Goal: Task Accomplishment & Management: Complete application form

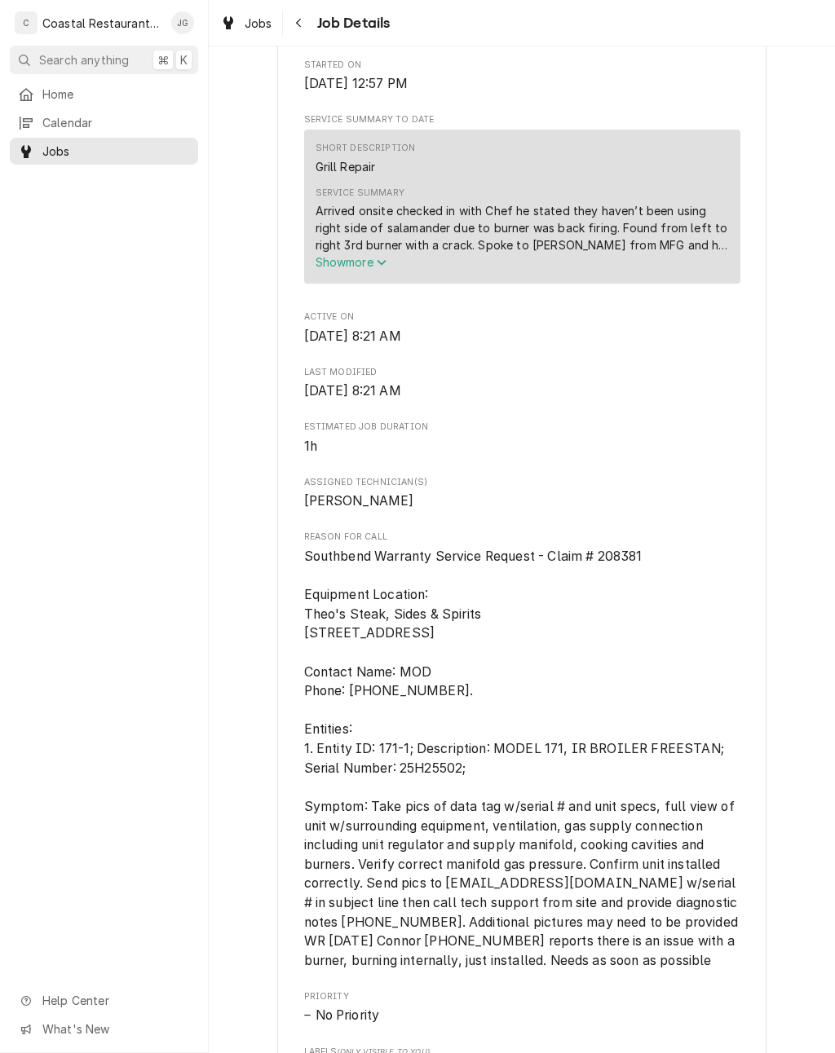
scroll to position [567, 0]
click at [59, 88] on span "Home" at bounding box center [116, 94] width 148 height 17
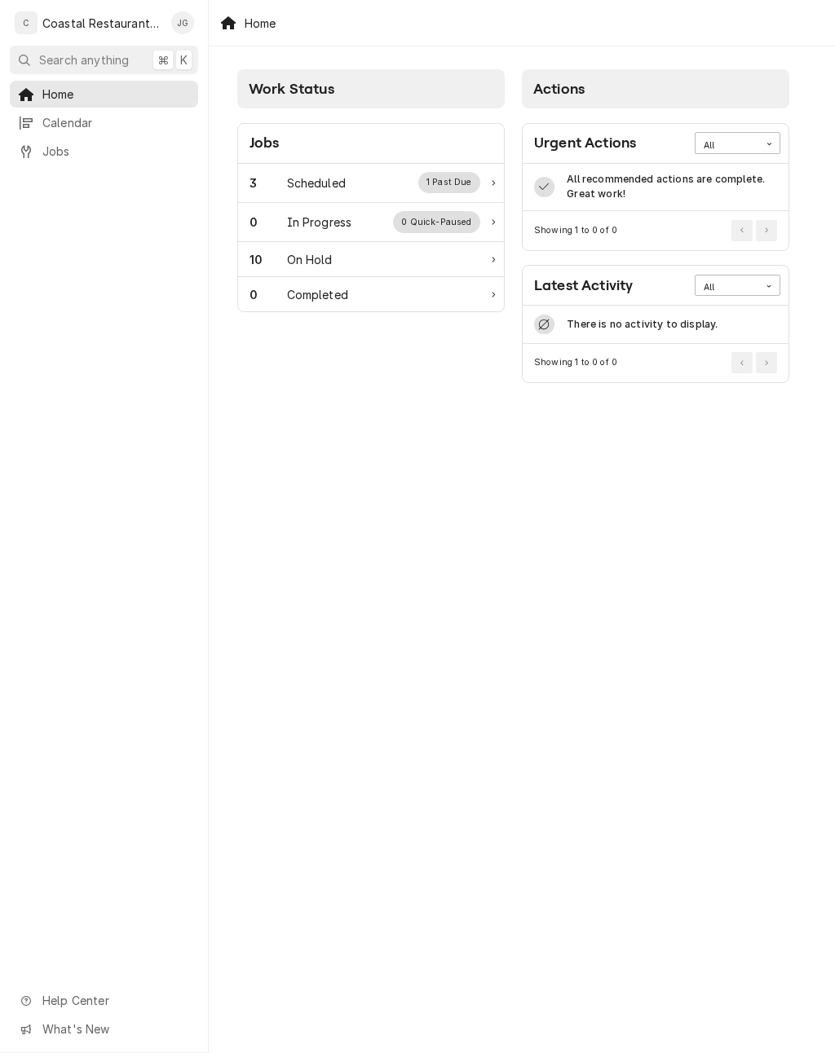
click at [377, 187] on div "3 Scheduled 1 Past Due" at bounding box center [364, 182] width 231 height 21
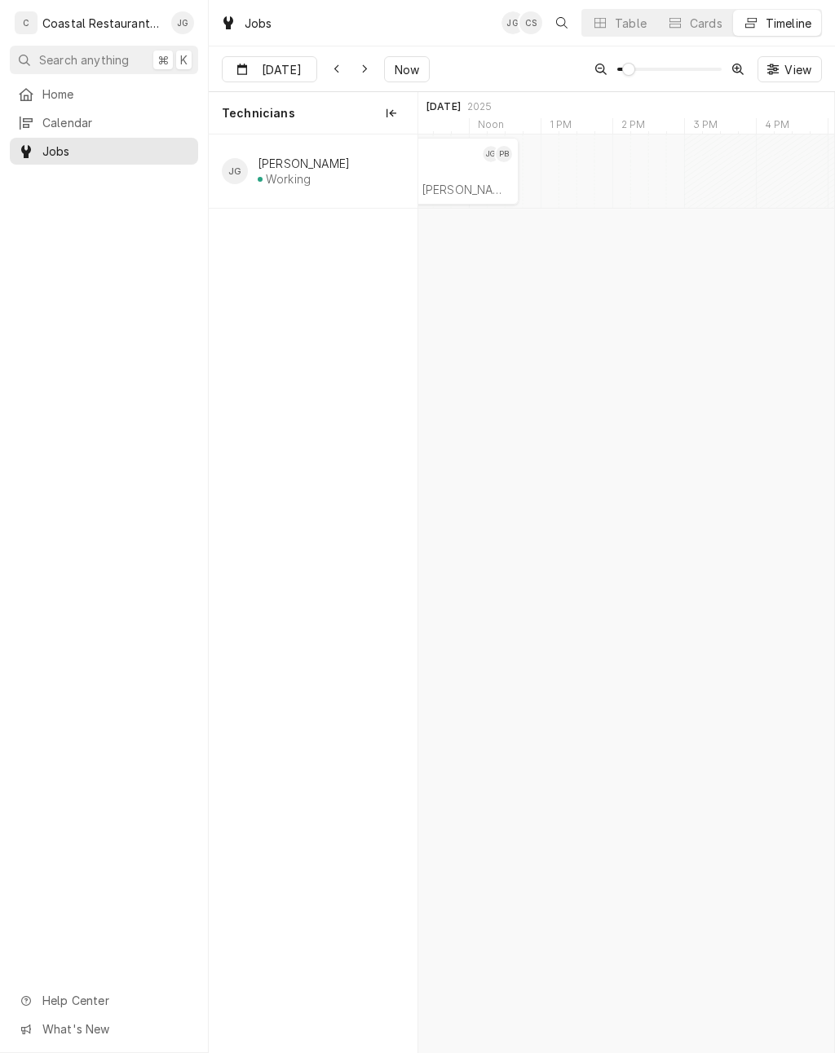
click at [400, 72] on span "Now" at bounding box center [406, 69] width 31 height 17
type input "Sep 18"
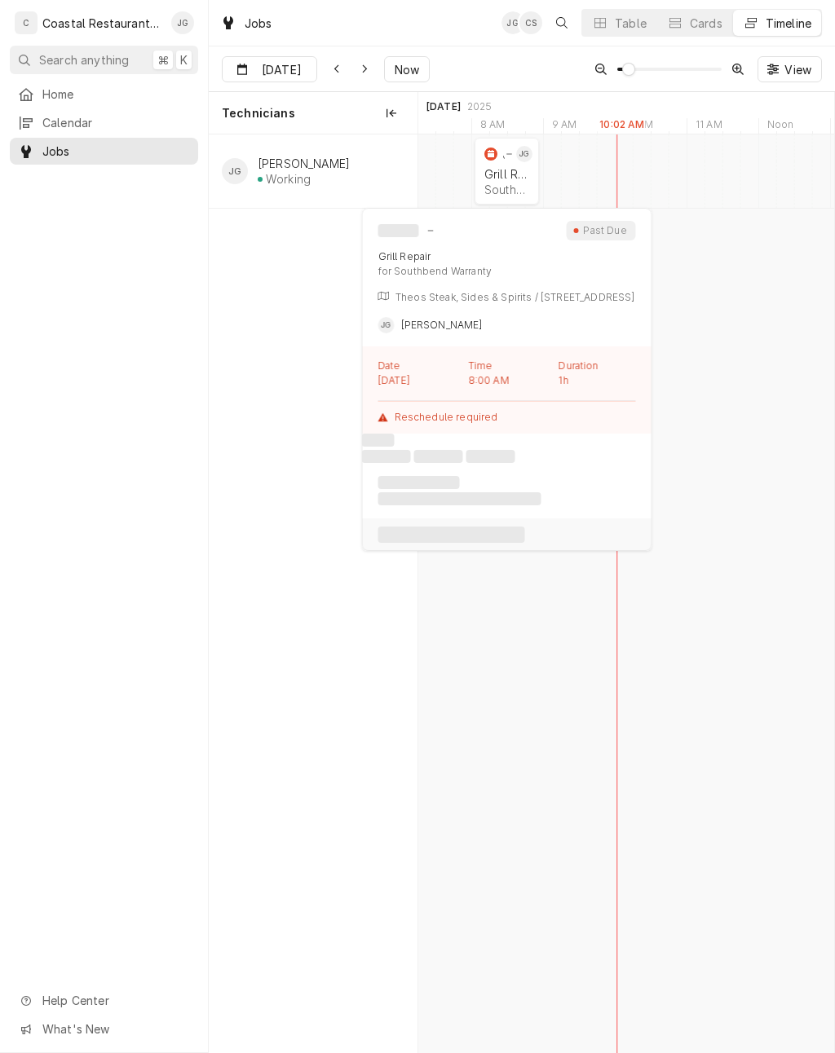
click at [509, 184] on div "Southbend Warranty | Rehoboth Beach, 19971" at bounding box center [506, 190] width 45 height 14
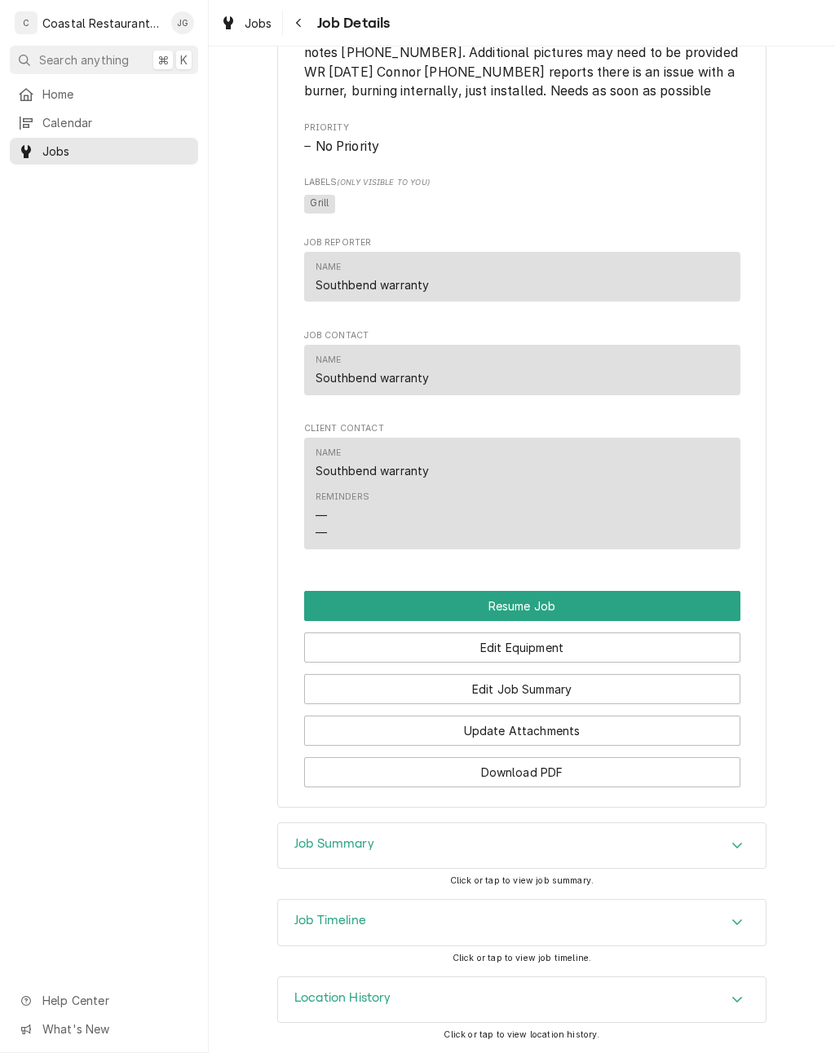
scroll to position [1493, 0]
click at [592, 692] on button "Edit Job Summary" at bounding box center [522, 689] width 436 height 30
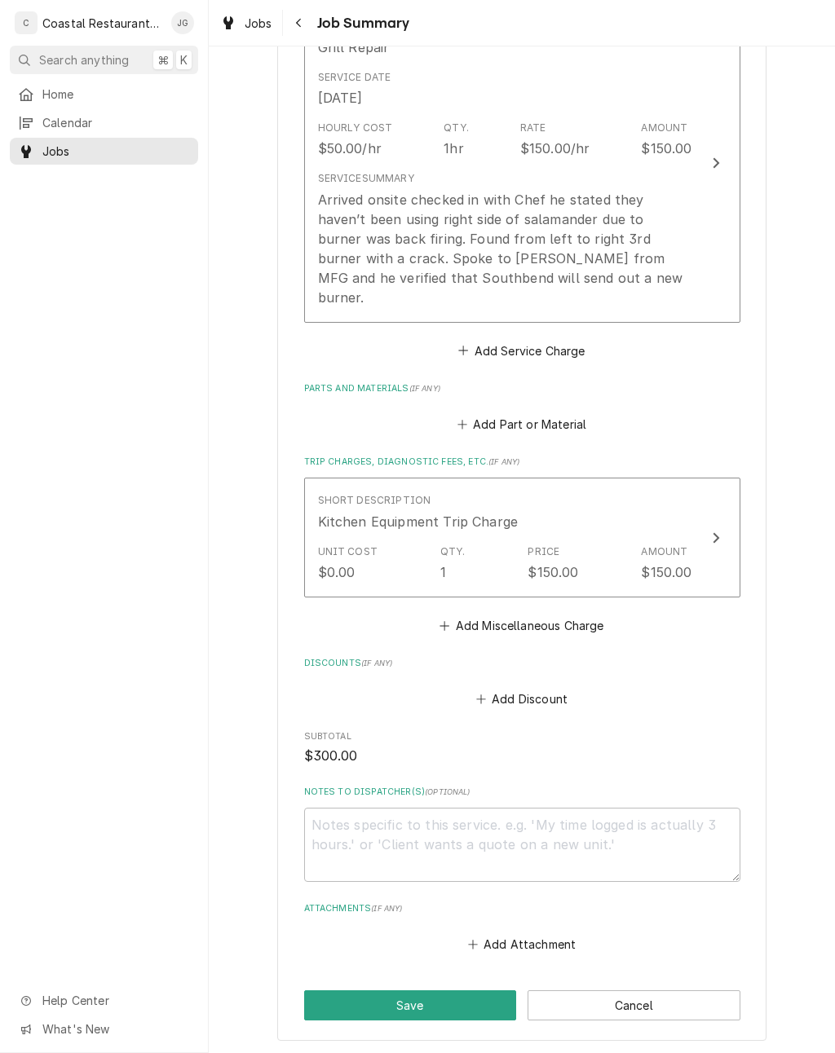
scroll to position [463, 0]
click at [607, 253] on div "Arrived onsite checked in with Chef he stated they haven’t been using right sid…" at bounding box center [505, 247] width 374 height 117
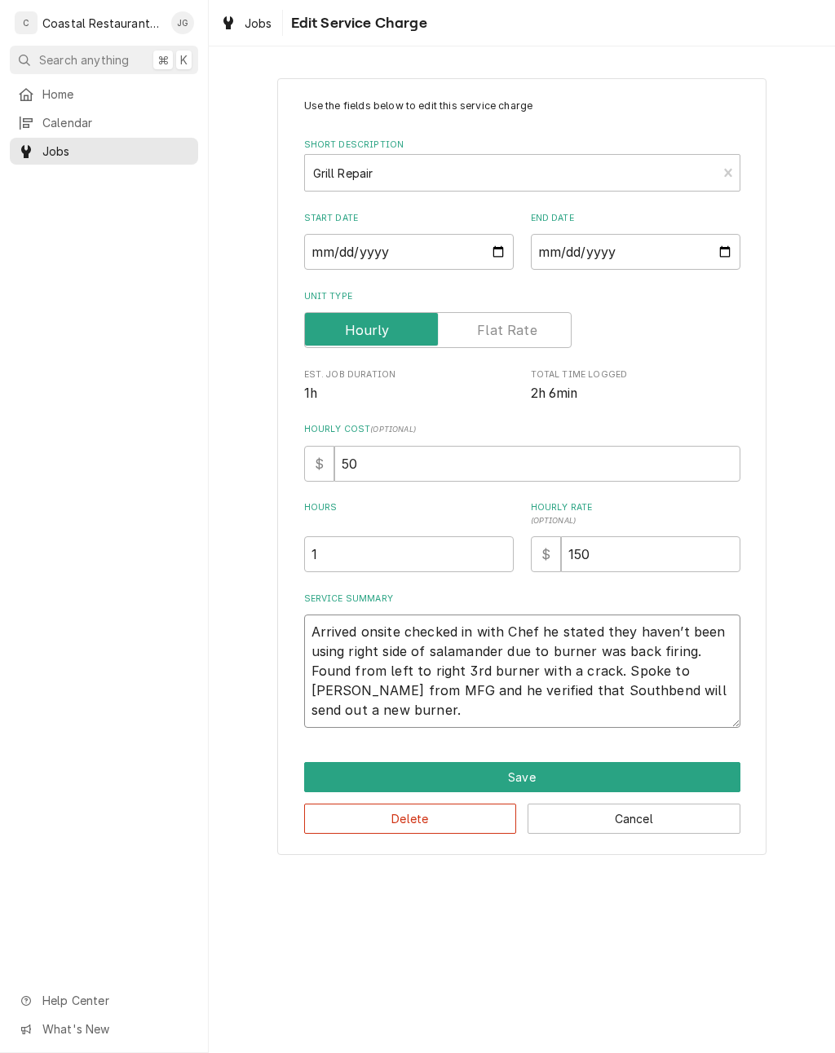
click at [395, 707] on textarea "Arrived onsite checked in with Chef he stated they haven’t been using right sid…" at bounding box center [522, 671] width 436 height 113
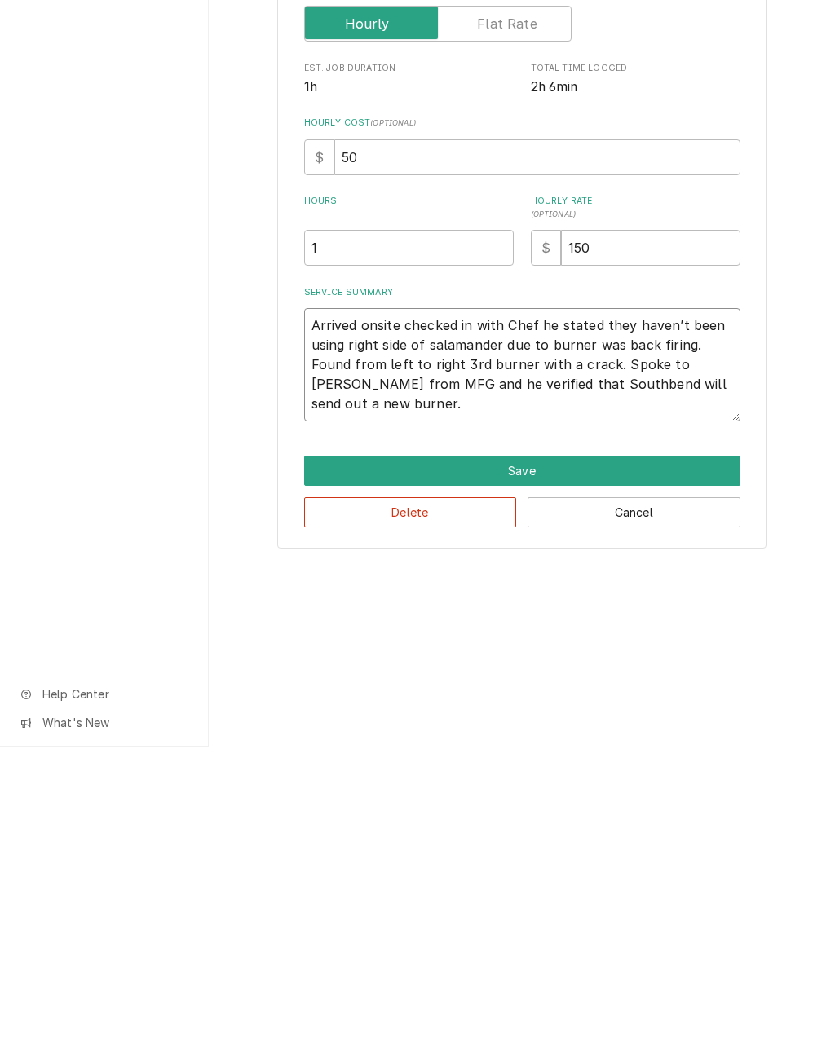
type textarea "x"
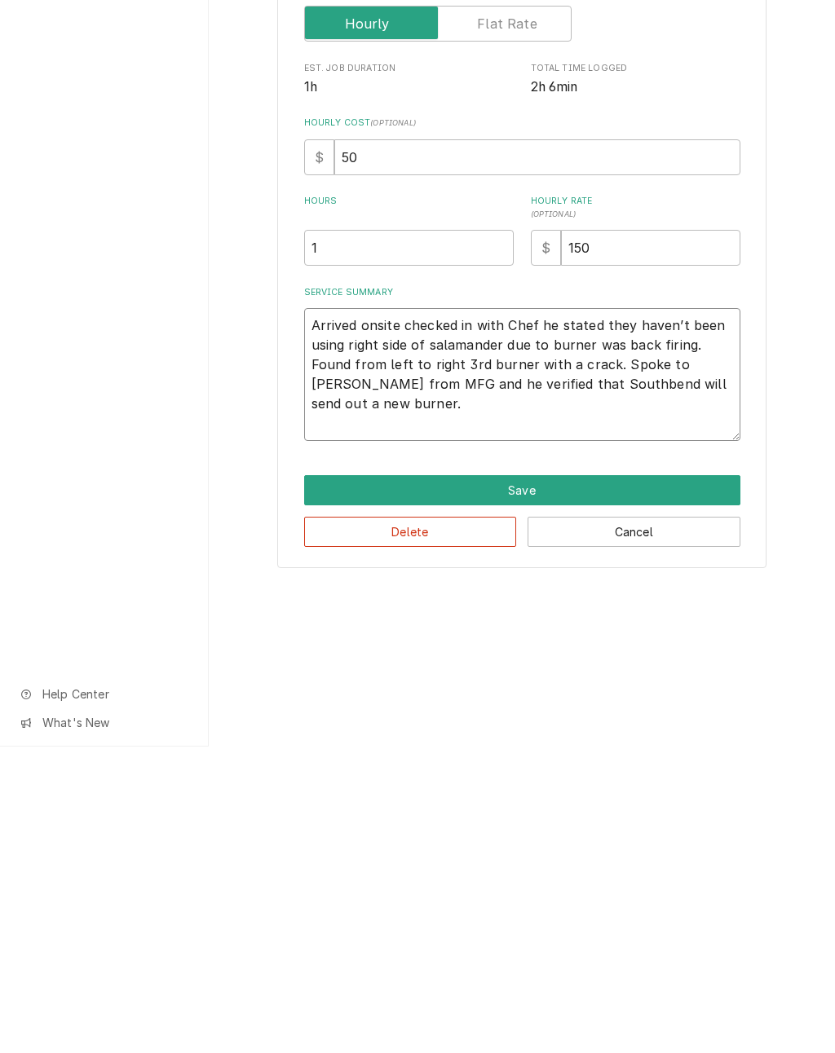
type textarea "Arrived onsite checked in with Chef he stated they haven’t been using right sid…"
type textarea "x"
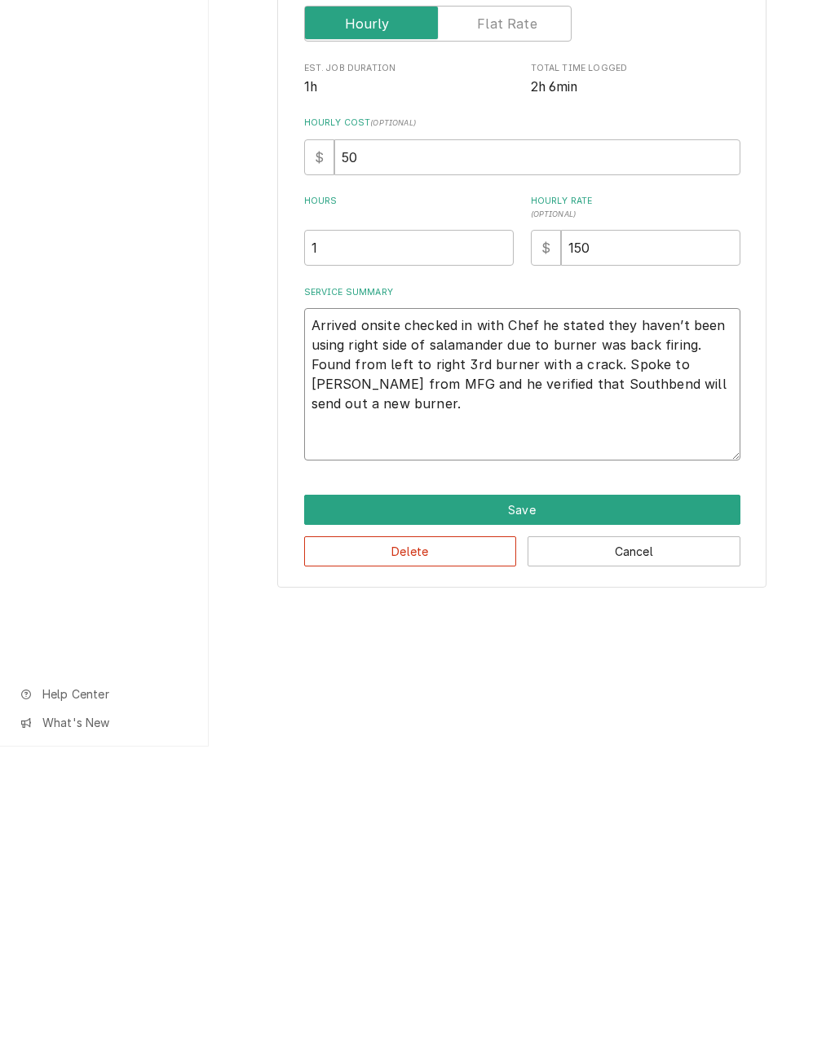
type textarea "Arrived onsite checked in with Chef he stated they haven’t been using right sid…"
type textarea "x"
type textarea "Arrived onsite checked in with Chef he stated they haven’t been using right sid…"
type textarea "x"
type textarea "Arrived onsite checked in with Chef he stated they haven’t been using right sid…"
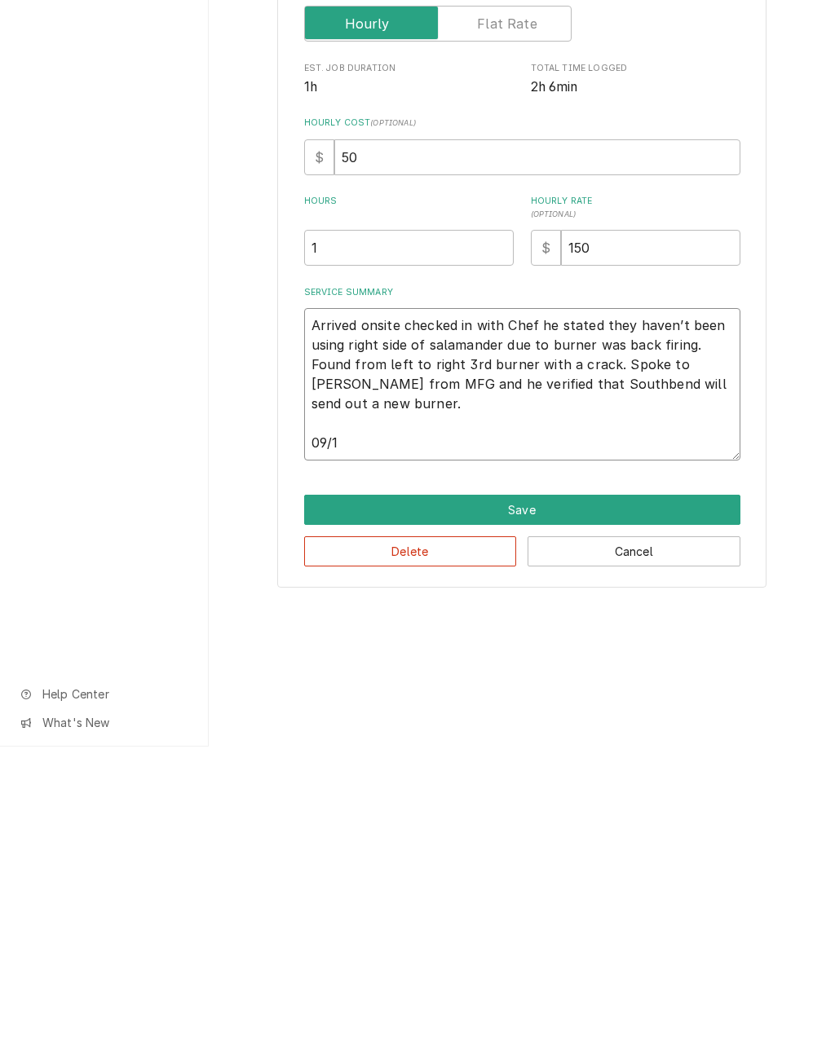
type textarea "x"
type textarea "Arrived onsite checked in with Chef he stated they haven’t been using right sid…"
type textarea "x"
type textarea "Arrived onsite checked in with Chef he stated they haven’t been using right sid…"
type textarea "x"
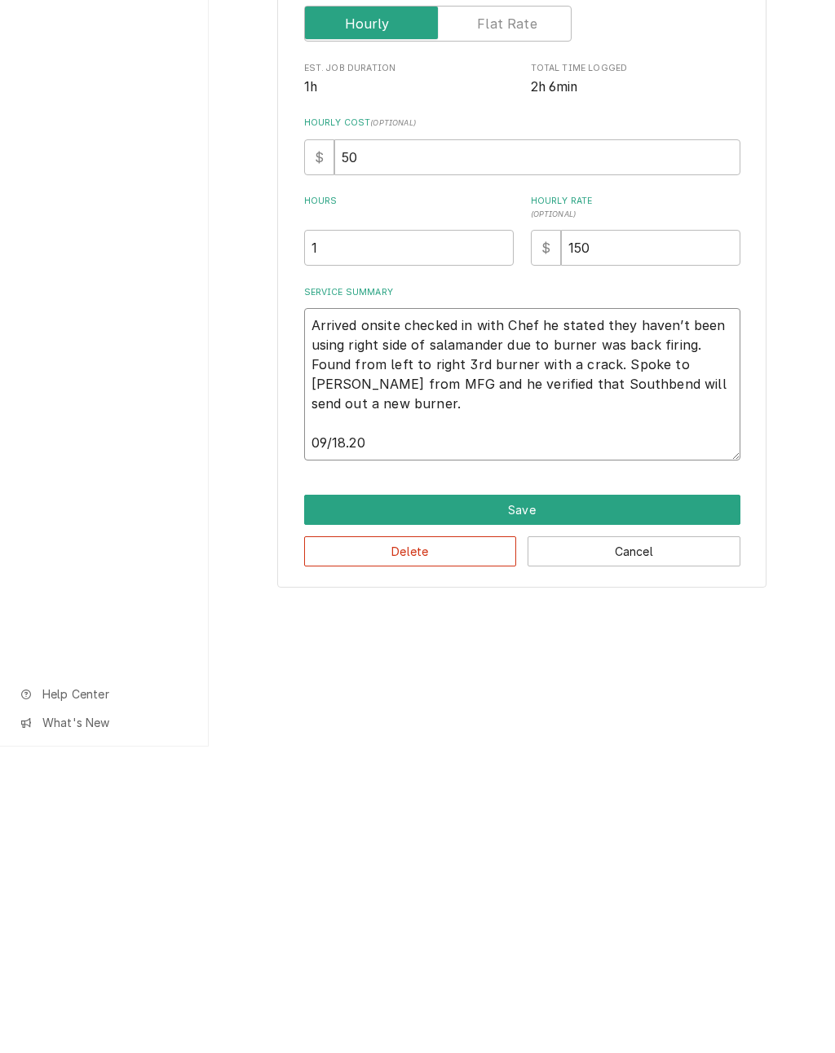
type textarea "Arrived onsite checked in with Chef he stated they haven’t been using right sid…"
type textarea "x"
type textarea "Arrived onsite checked in with Chef he stated they haven’t been using right sid…"
type textarea "x"
type textarea "Arrived onsite checked in with Chef he stated they haven’t been using right sid…"
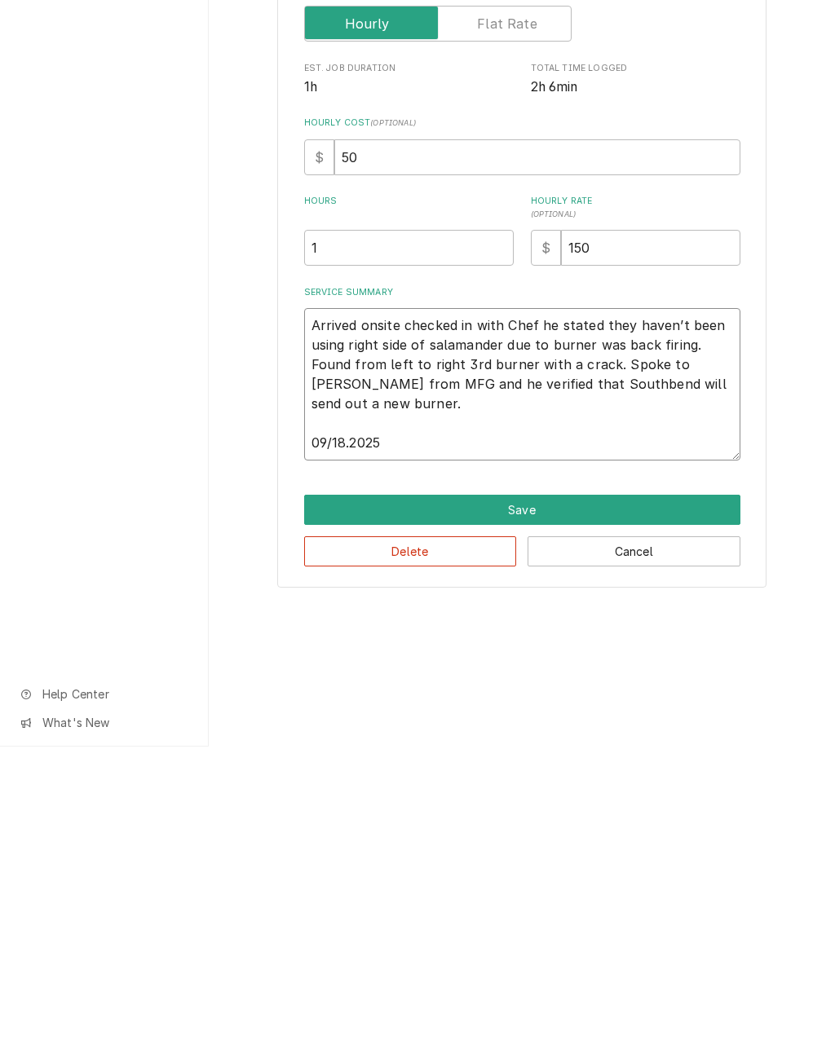
type textarea "x"
type textarea "Arrived onsite checked in with Chef he stated they haven’t been using right sid…"
type textarea "x"
type textarea "Arrived onsite checked in with Chef he stated they haven’t been using right sid…"
type textarea "x"
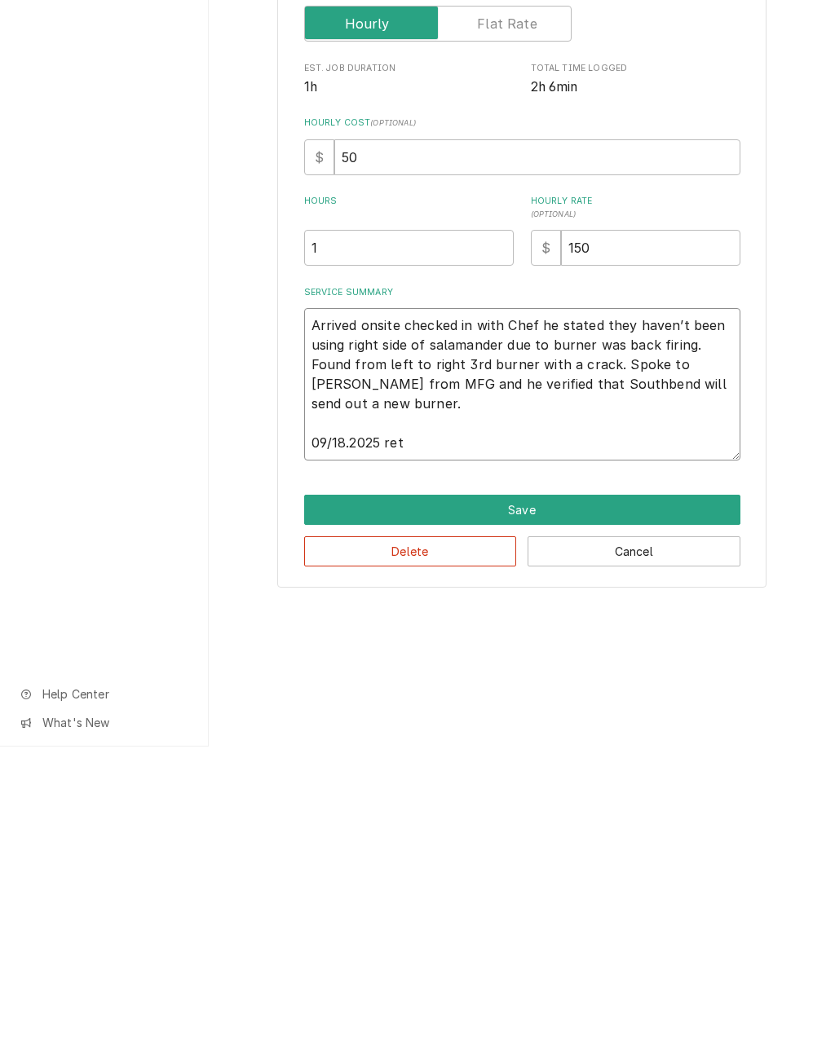
type textarea "Arrived onsite checked in with Chef he stated they haven’t been using right sid…"
type textarea "x"
type textarea "Arrived onsite checked in with Chef he stated they haven’t been using right sid…"
type textarea "x"
type textarea "Arrived onsite checked in with Chef he stated they haven’t been using right sid…"
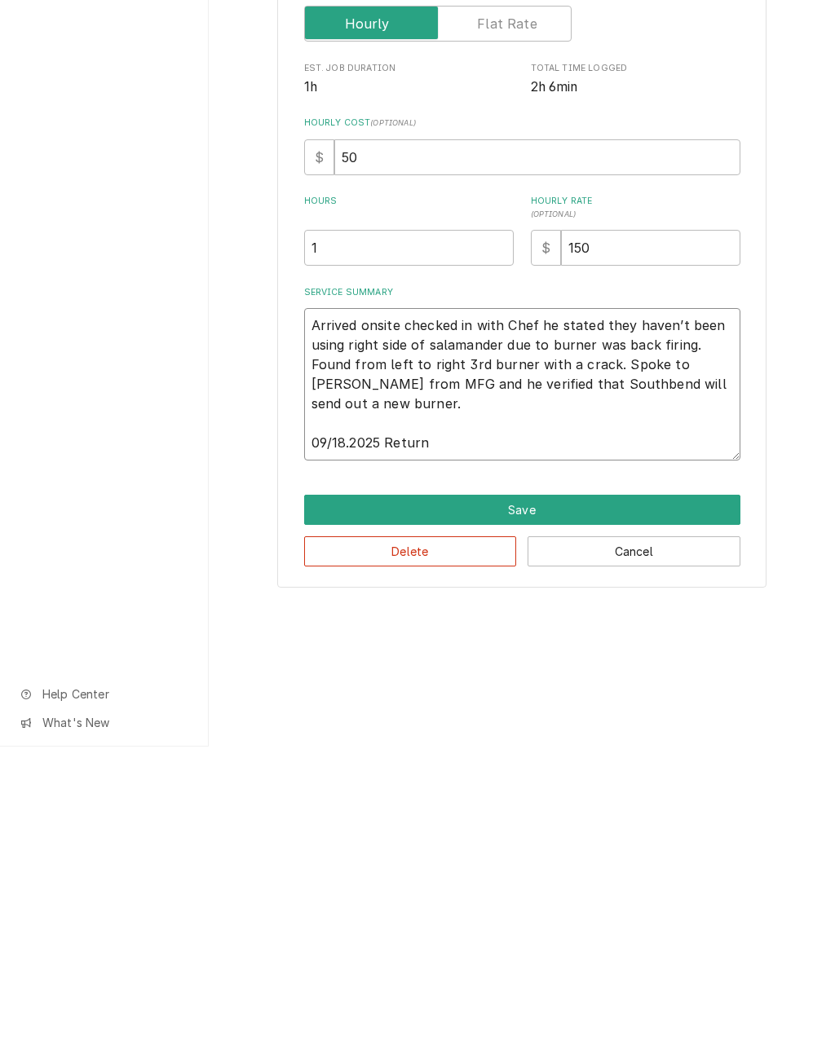
type textarea "x"
type textarea "Arrived onsite checked in with Chef he stated they haven’t been using right sid…"
type textarea "x"
type textarea "Arrived onsite checked in with Chef he stated they haven’t been using right sid…"
type textarea "x"
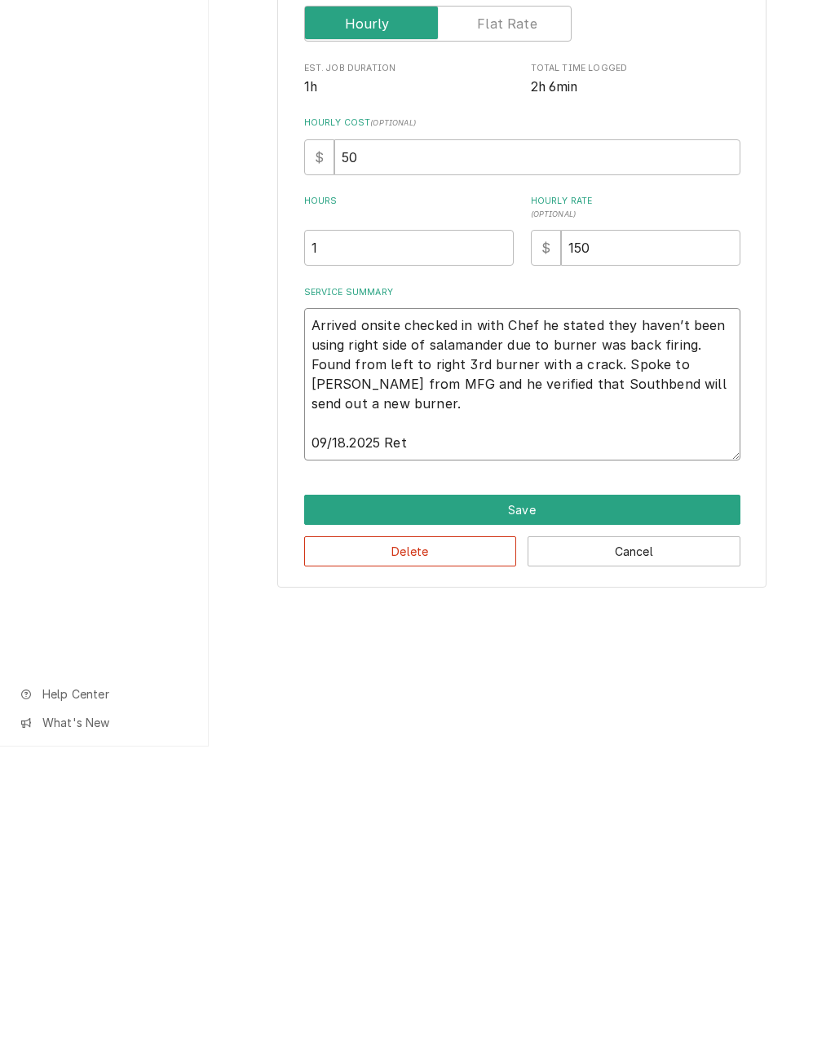
type textarea "Arrived onsite checked in with Chef he stated they haven’t been using right sid…"
type textarea "x"
type textarea "Arrived onsite checked in with Chef he stated they haven’t been using right sid…"
type textarea "x"
type textarea "Arrived onsite checked in with Chef he stated they haven’t been using right sid…"
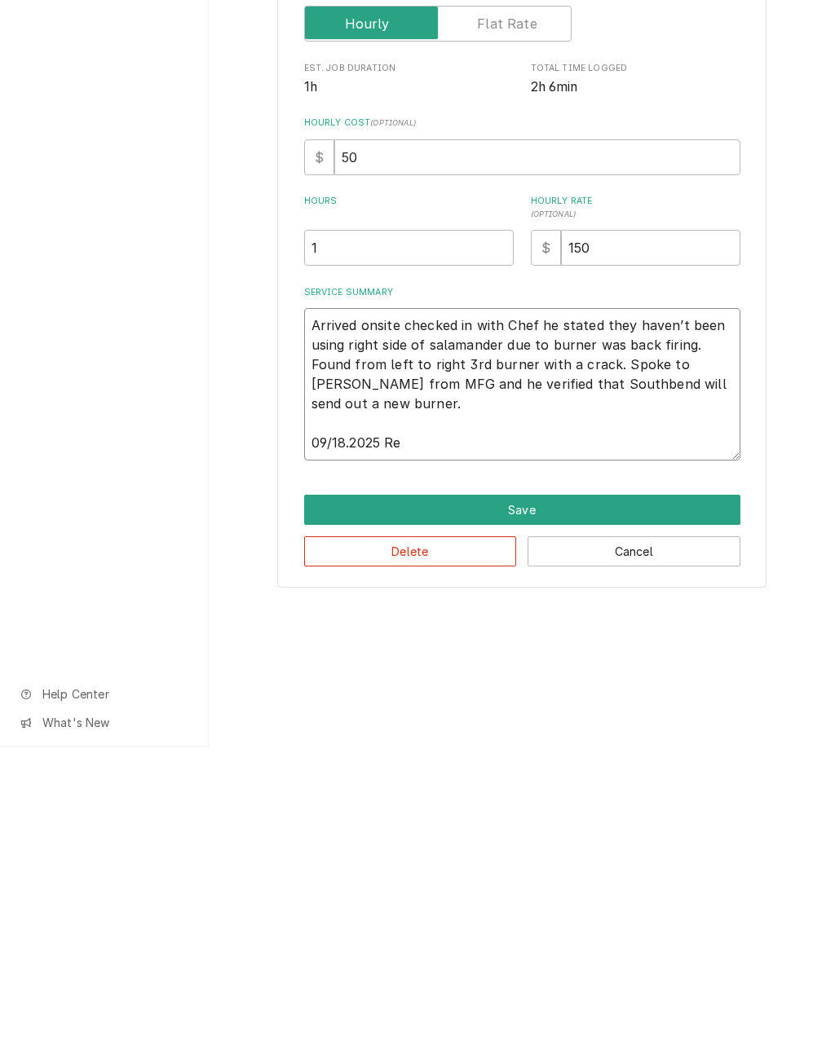
type textarea "x"
type textarea "Arrived onsite checked in with Chef he stated they haven’t been using right sid…"
type textarea "x"
type textarea "Arrived onsite checked in with Chef he stated they haven’t been using right sid…"
type textarea "x"
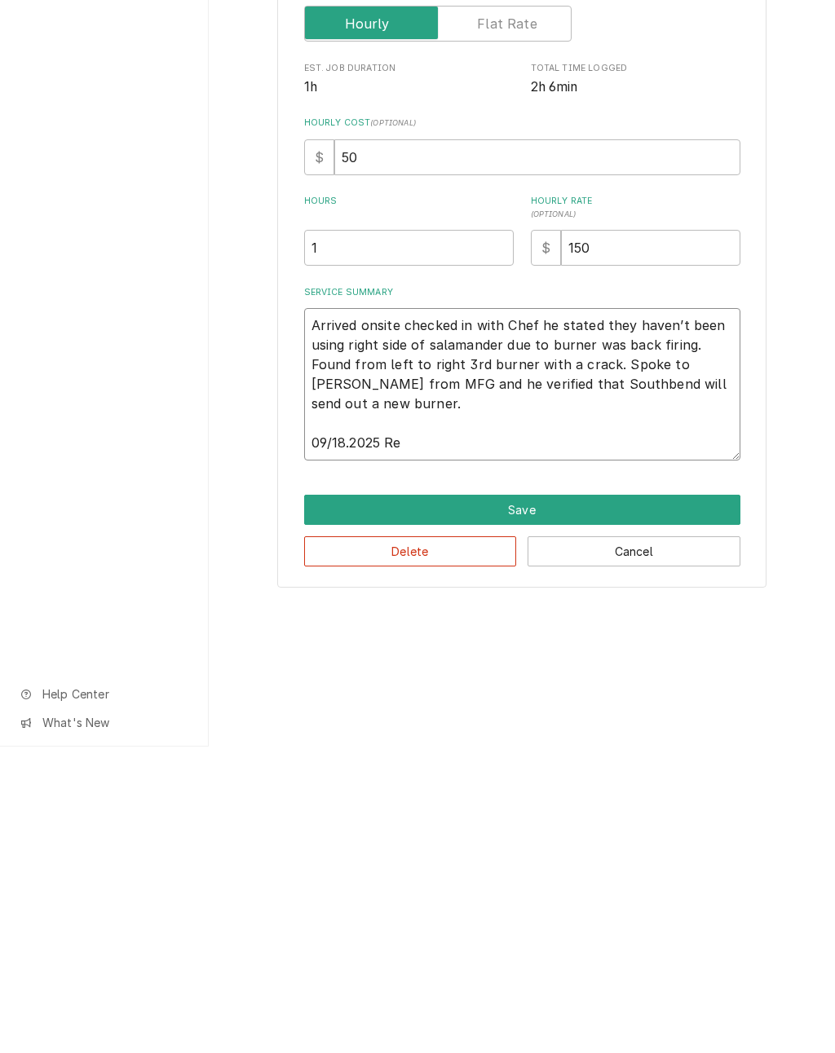
type textarea "Arrived onsite checked in with Chef he stated they haven’t been using right sid…"
type textarea "x"
type textarea "Arrived onsite checked in with Chef he stated they haven’t been using right sid…"
type textarea "x"
type textarea "Arrived onsite checked in with Chef he stated they haven’t been using right sid…"
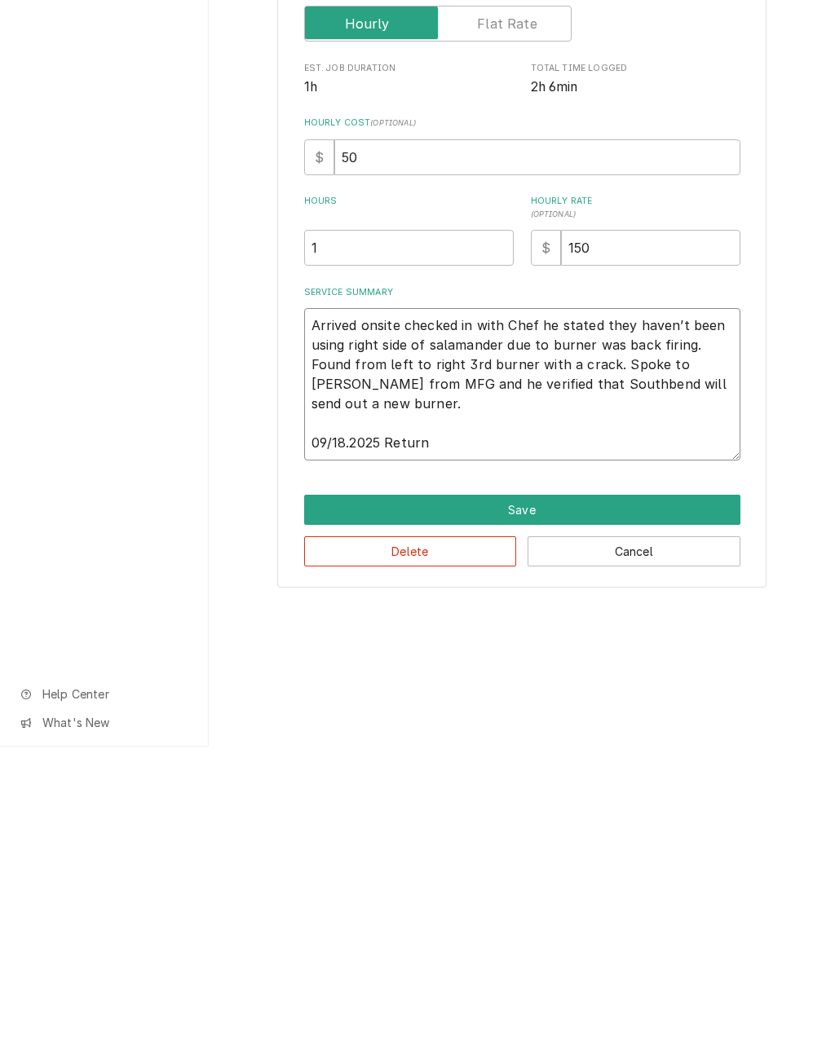
type textarea "x"
type textarea "Arrived onsite checked in with Chef he stated they haven’t been using right sid…"
type textarea "x"
type textarea "Arrived onsite checked in with Chef he stated they haven’t been using right sid…"
type textarea "x"
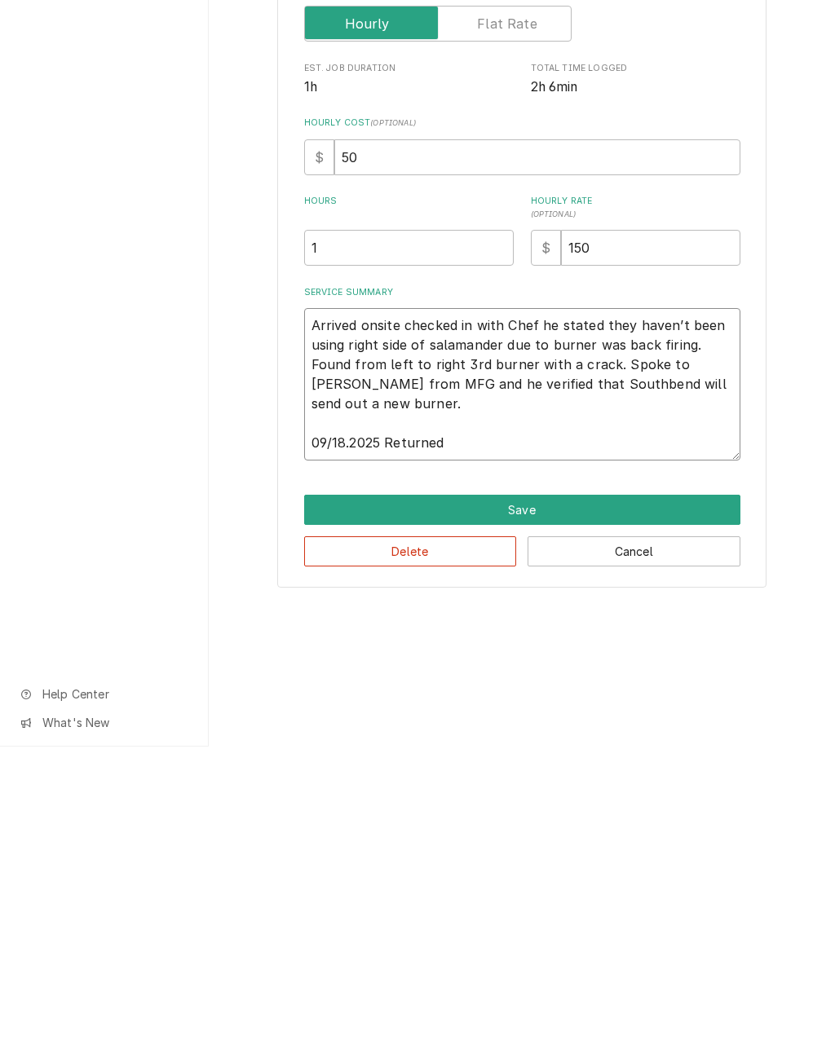
type textarea "Arrived onsite checked in with Chef he stated they haven’t been using right sid…"
type textarea "x"
type textarea "Arrived onsite checked in with Chef he stated they haven’t been using right sid…"
type textarea "x"
type textarea "Arrived onsite checked in with Chef he stated they haven’t been using right sid…"
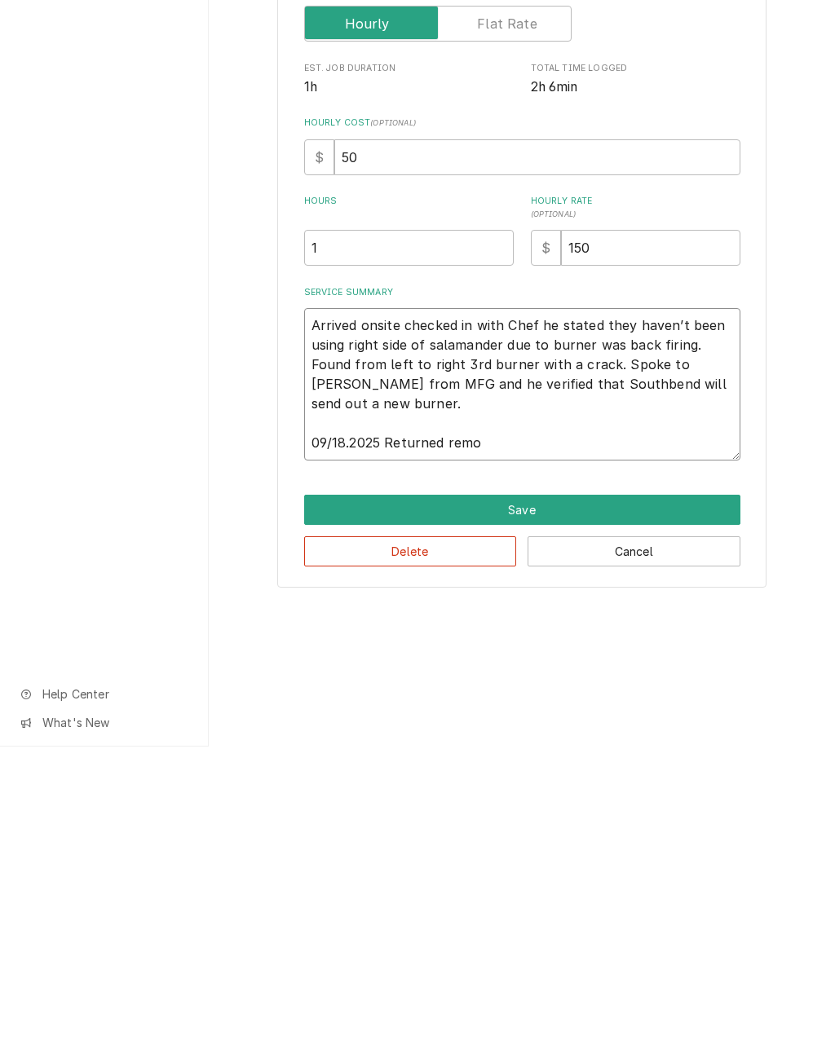
type textarea "x"
type textarea "Arrived onsite checked in with Chef he stated they haven’t been using right sid…"
type textarea "x"
type textarea "Arrived onsite checked in with Chef he stated they haven’t been using right sid…"
type textarea "x"
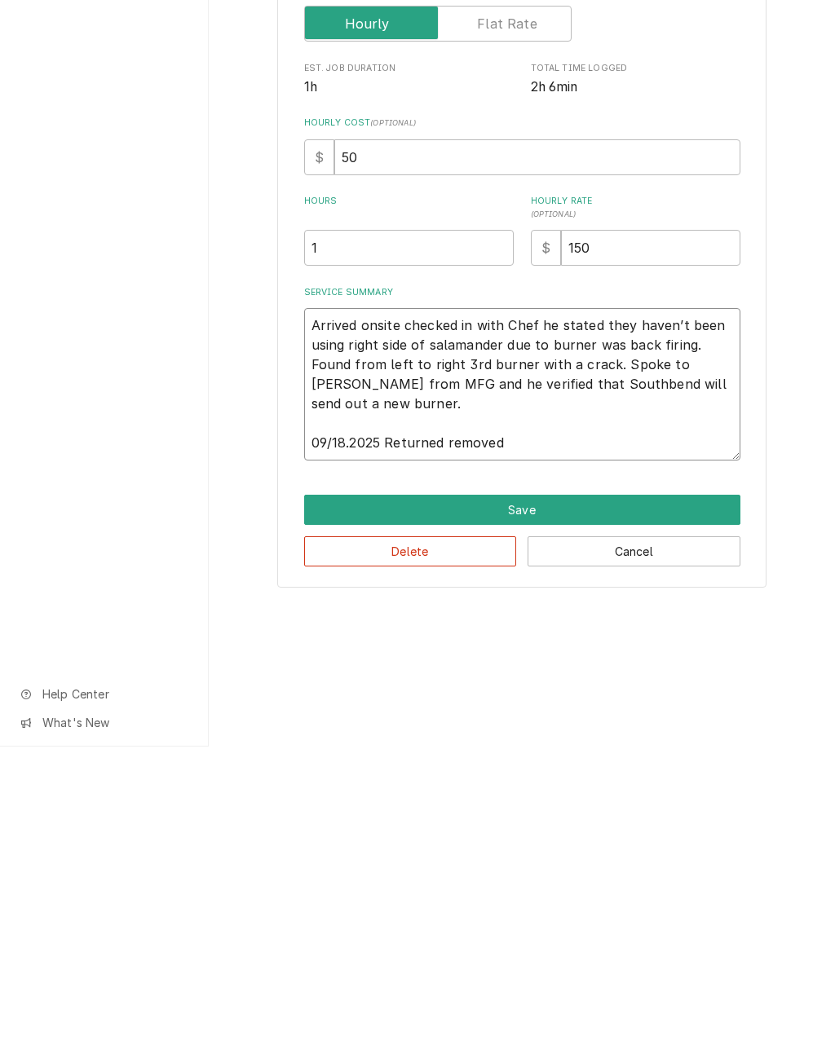
type textarea "Arrived onsite checked in with Chef he stated they haven’t been using right sid…"
type textarea "x"
type textarea "Arrived onsite checked in with Chef he stated they haven’t been using right sid…"
type textarea "x"
type textarea "Arrived onsite checked in with Chef he stated they haven’t been using right sid…"
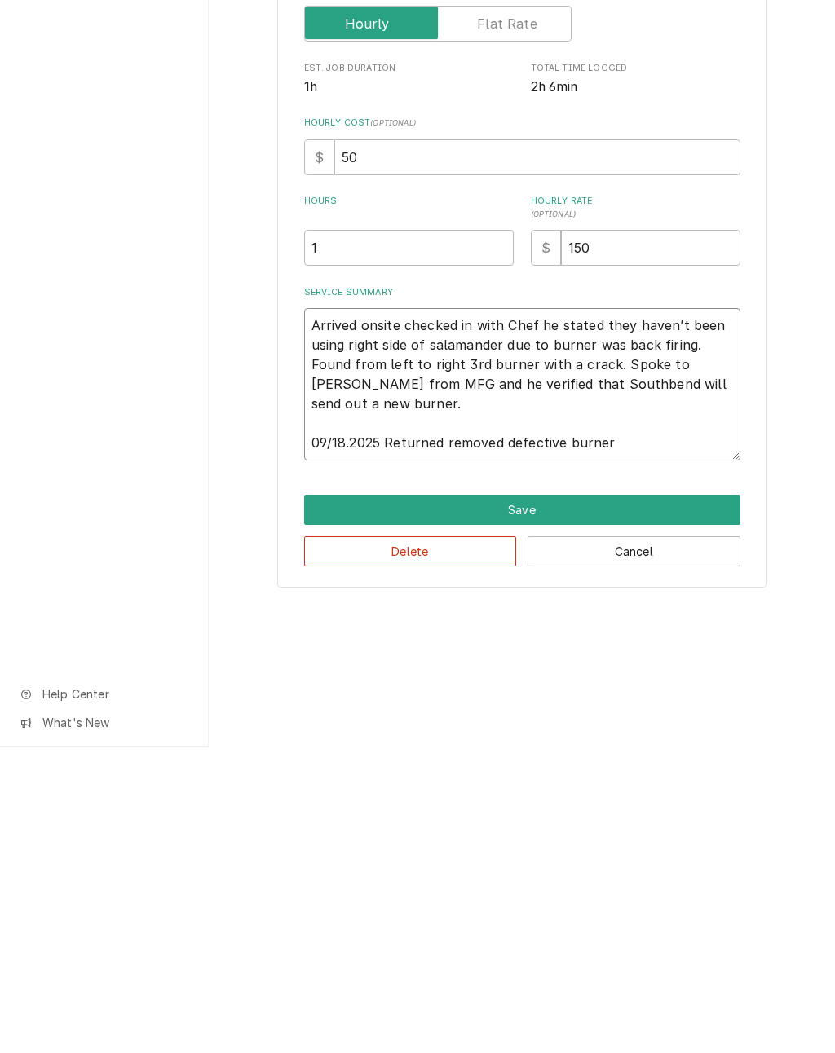
type textarea "x"
type textarea "Arrived onsite checked in with Chef he stated they haven’t been using right sid…"
type textarea "x"
type textarea "Arrived onsite checked in with Chef he stated they haven’t been using right sid…"
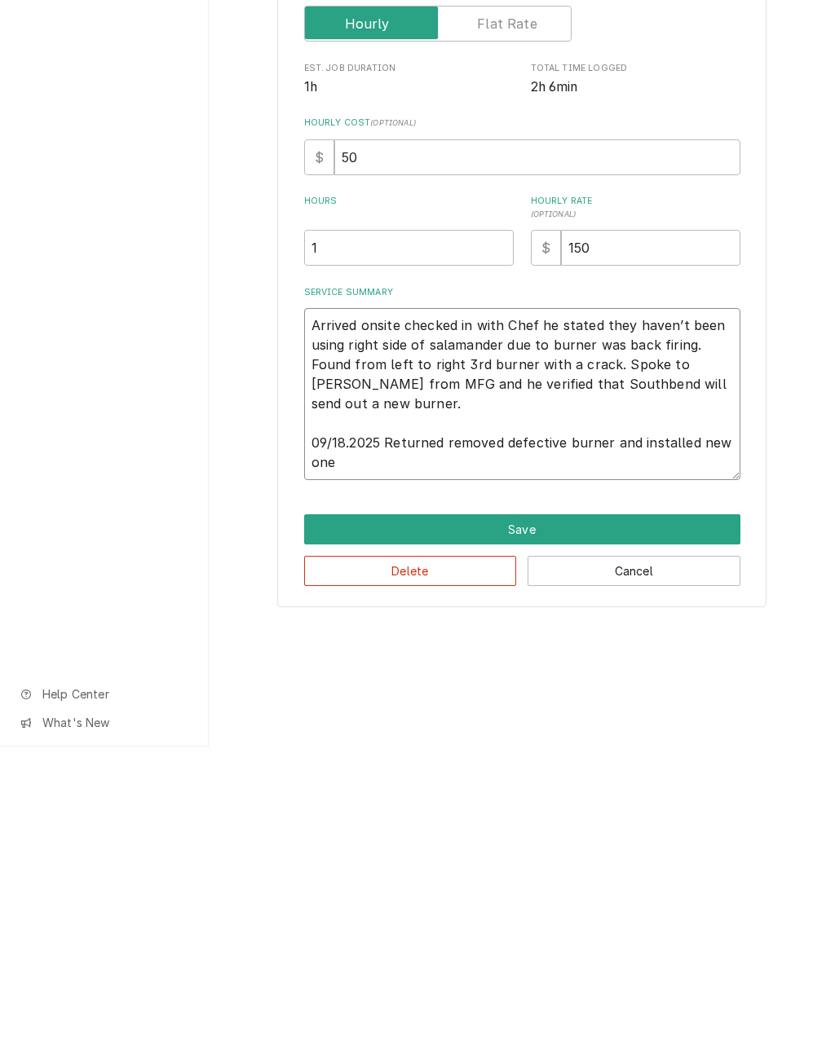
type textarea "x"
type textarea "Arrived onsite checked in with Chef he stated they haven’t been using right sid…"
type textarea "x"
type textarea "Arrived onsite checked in with Chef he stated they haven’t been using right sid…"
type textarea "x"
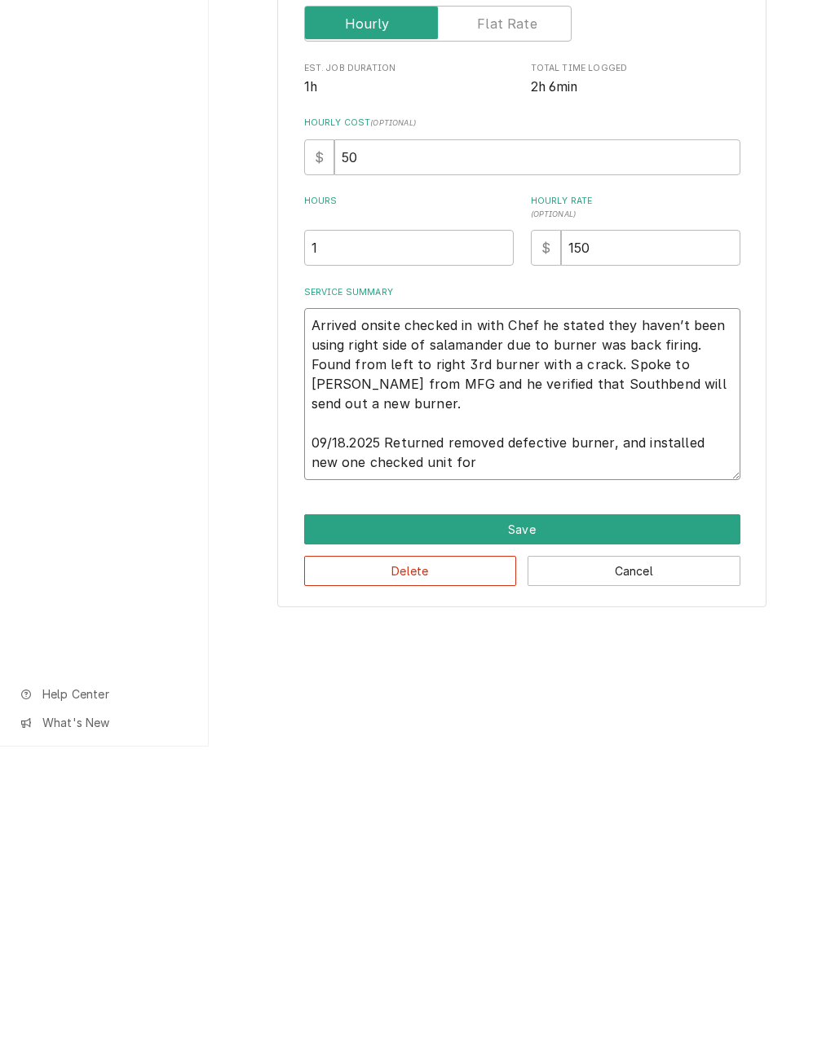
type textarea "Arrived onsite checked in with Chef he stated they haven’t been using right sid…"
type textarea "x"
type textarea "Arrived onsite checked in with Chef he stated they haven’t been using right sid…"
type textarea "x"
type textarea "Arrived onsite checked in with Chef he stated they haven’t been using right sid…"
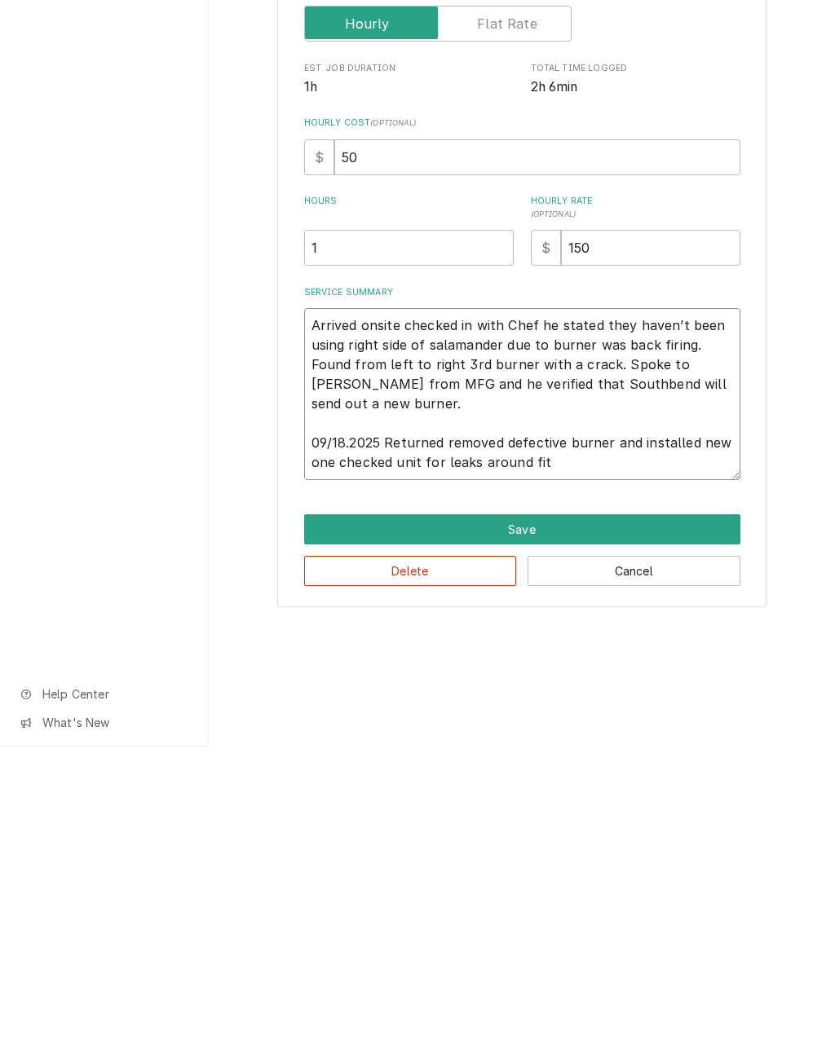
type textarea "x"
type textarea "Arrived onsite checked in with Chef he stated they haven’t been using right sid…"
type textarea "x"
type textarea "Arrived onsite checked in with Chef he stated they haven’t been using right sid…"
type textarea "x"
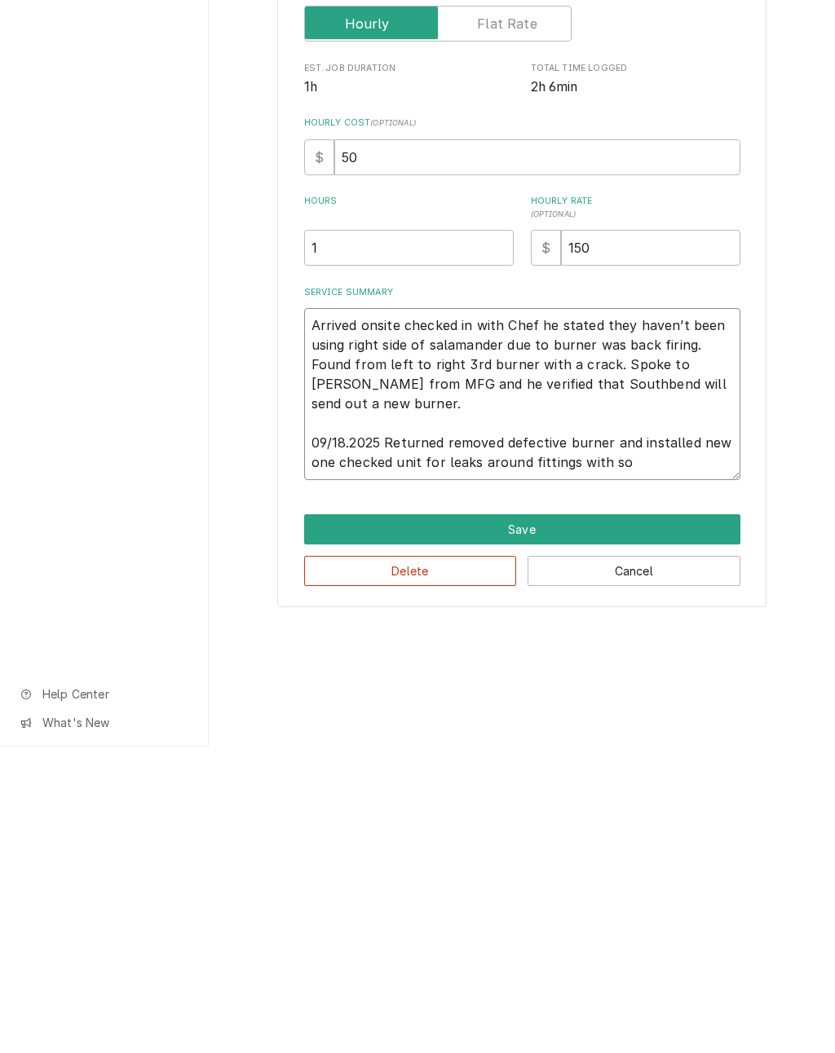
type textarea "Arrived onsite checked in with Chef he stated they haven’t been using right sid…"
type textarea "x"
type textarea "Arrived onsite checked in with Chef he stated they haven’t been using right sid…"
type textarea "x"
type textarea "Arrived onsite checked in with Chef he stated they haven’t been using right sid…"
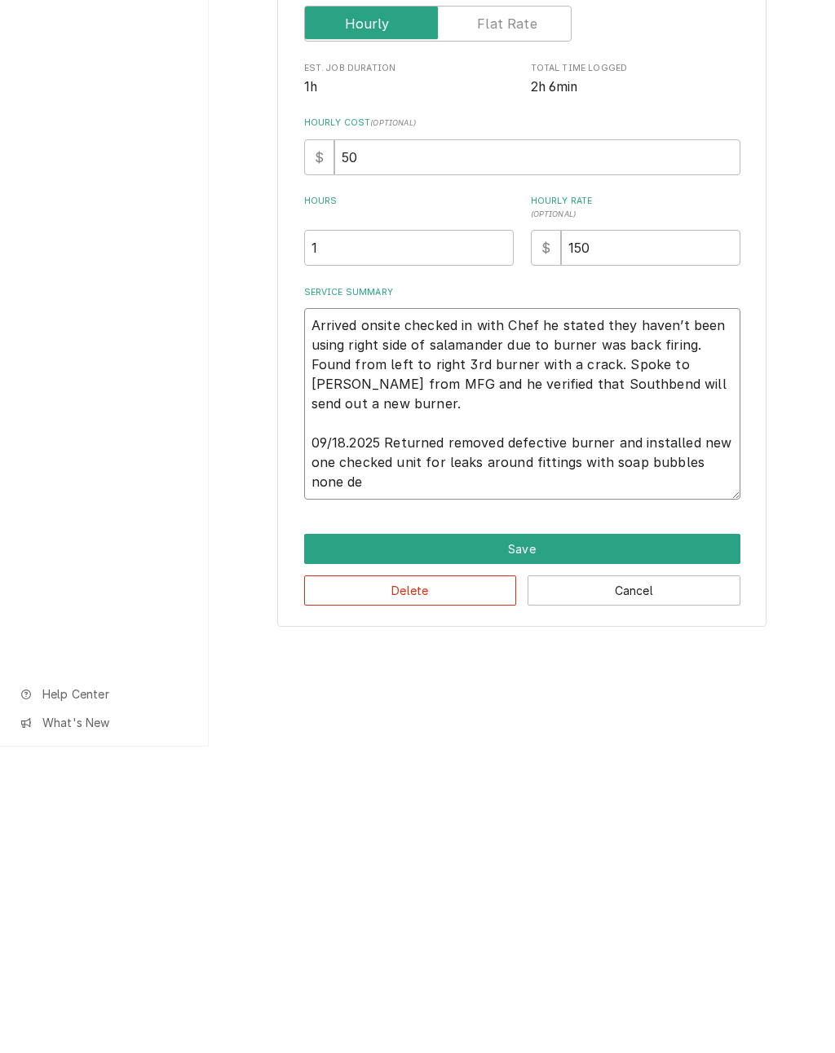
type textarea "x"
type textarea "Arrived onsite checked in with Chef he stated they haven’t been using right sid…"
type textarea "x"
type textarea "Arrived onsite checked in with Chef he stated they haven’t been using right sid…"
type textarea "x"
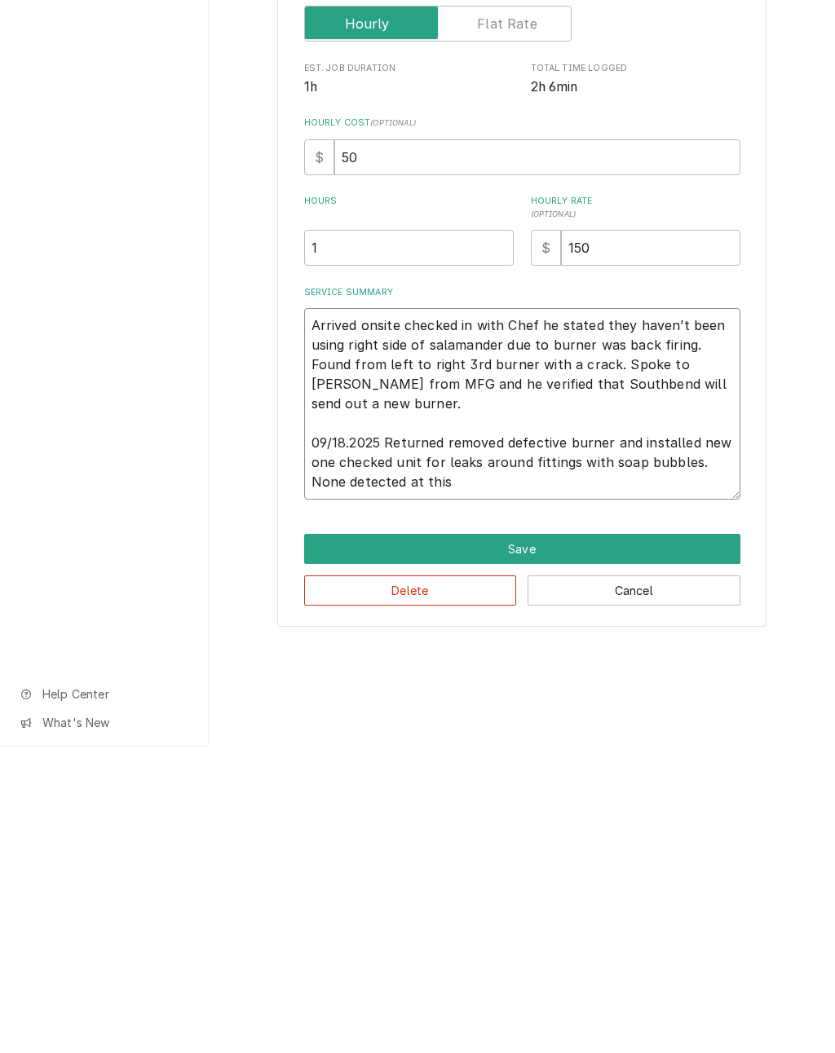
type textarea "Arrived onsite checked in with Chef he stated they haven’t been using right sid…"
type textarea "x"
type textarea "Arrived onsite checked in with Chef he stated they haven’t been using right sid…"
type textarea "x"
type textarea "Arrived onsite checked in with Chef he stated they haven’t been using right sid…"
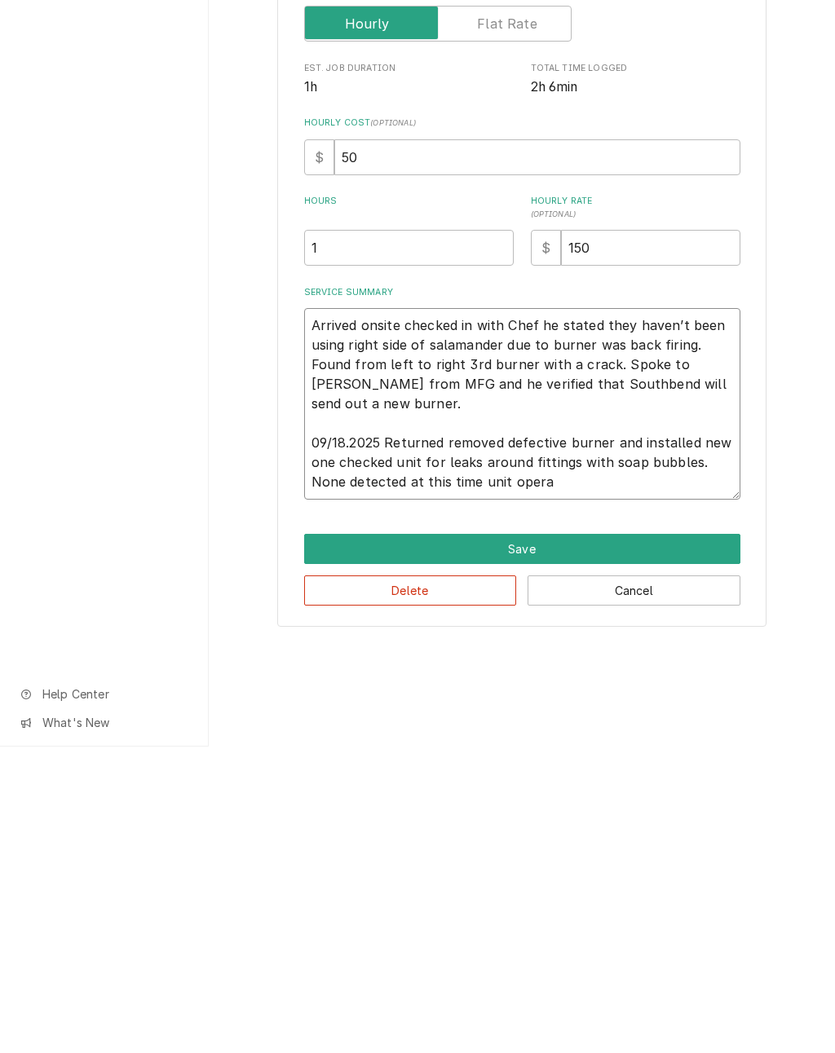
type textarea "x"
type textarea "Arrived onsite checked in with Chef he stated they haven’t been using right sid…"
type textarea "x"
type textarea "Arrived onsite checked in with Chef he stated they haven’t been using right sid…"
type textarea "x"
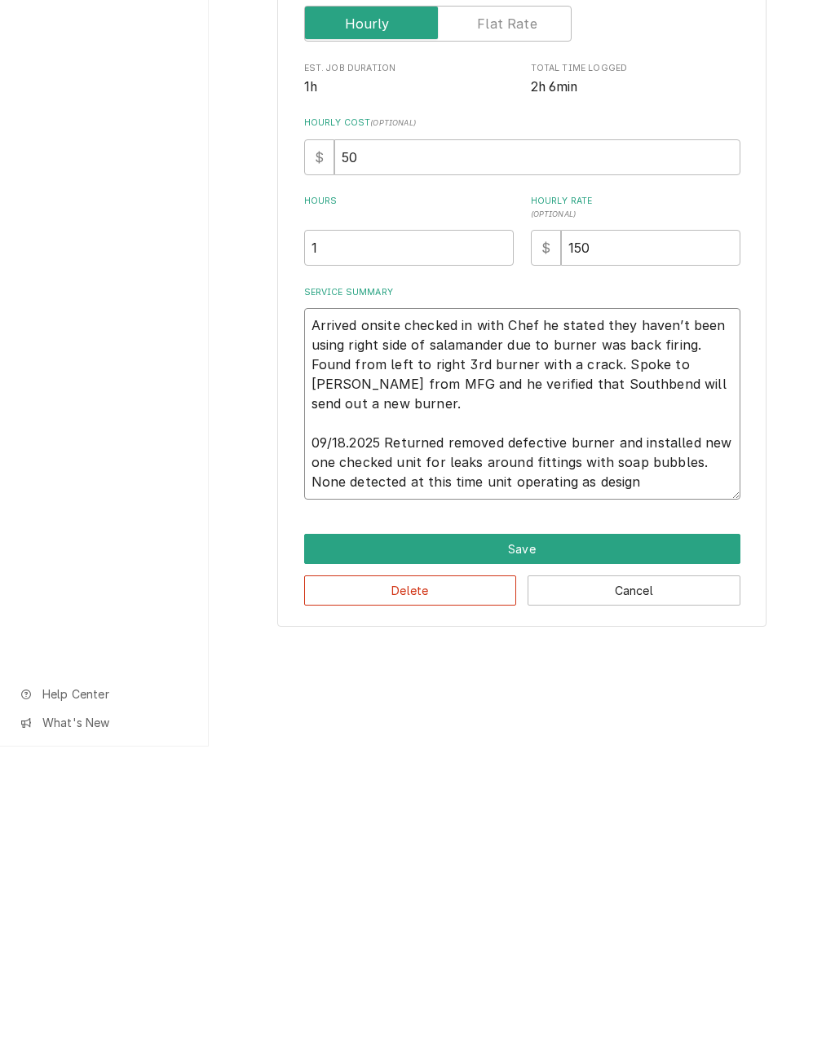
type textarea "Arrived onsite checked in with Chef he stated they haven’t been using right sid…"
type textarea "x"
type textarea "Arrived onsite checked in with Chef he stated they haven’t been using right sid…"
type textarea "x"
type textarea "Arrived onsite checked in with Chef he stated they haven’t been using right sid…"
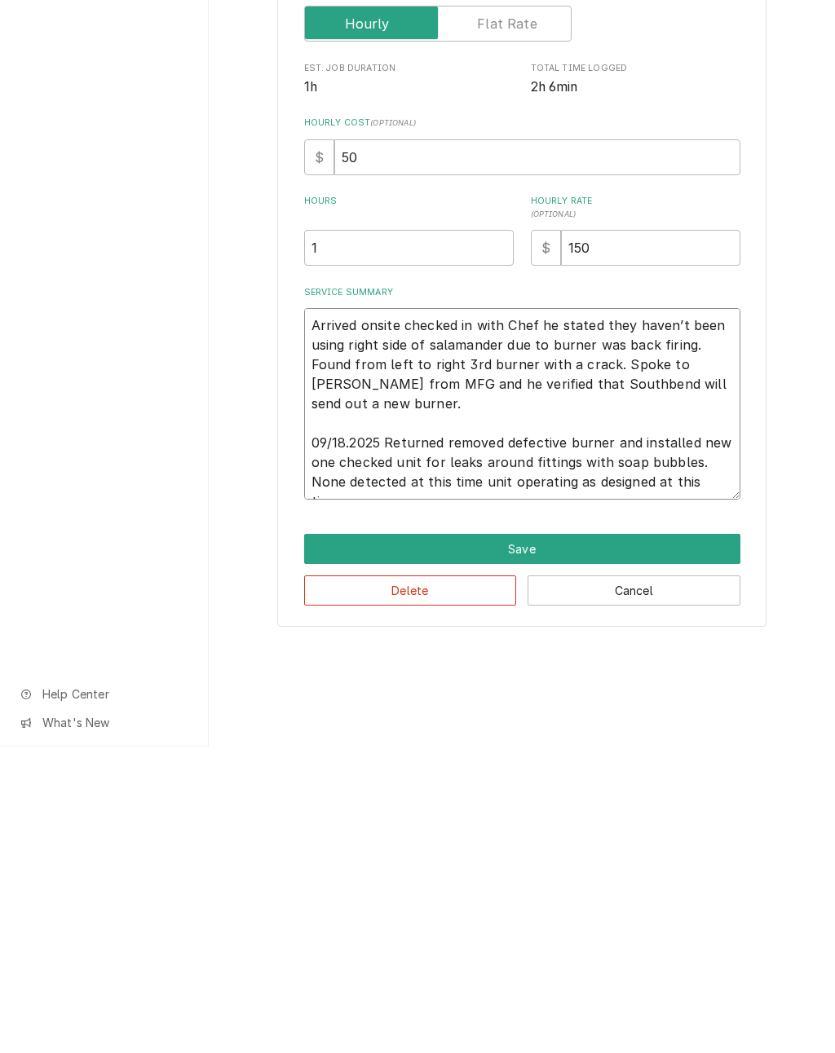
click at [545, 841] on button "Save" at bounding box center [522, 856] width 436 height 30
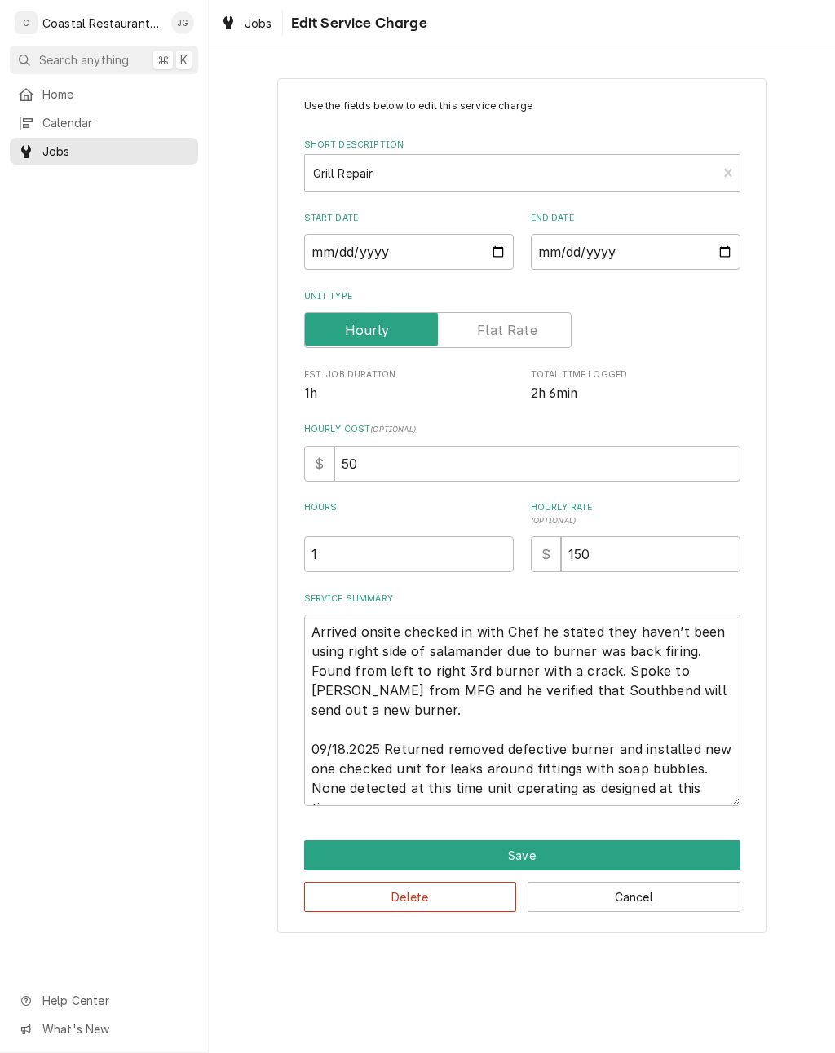
scroll to position [463, 0]
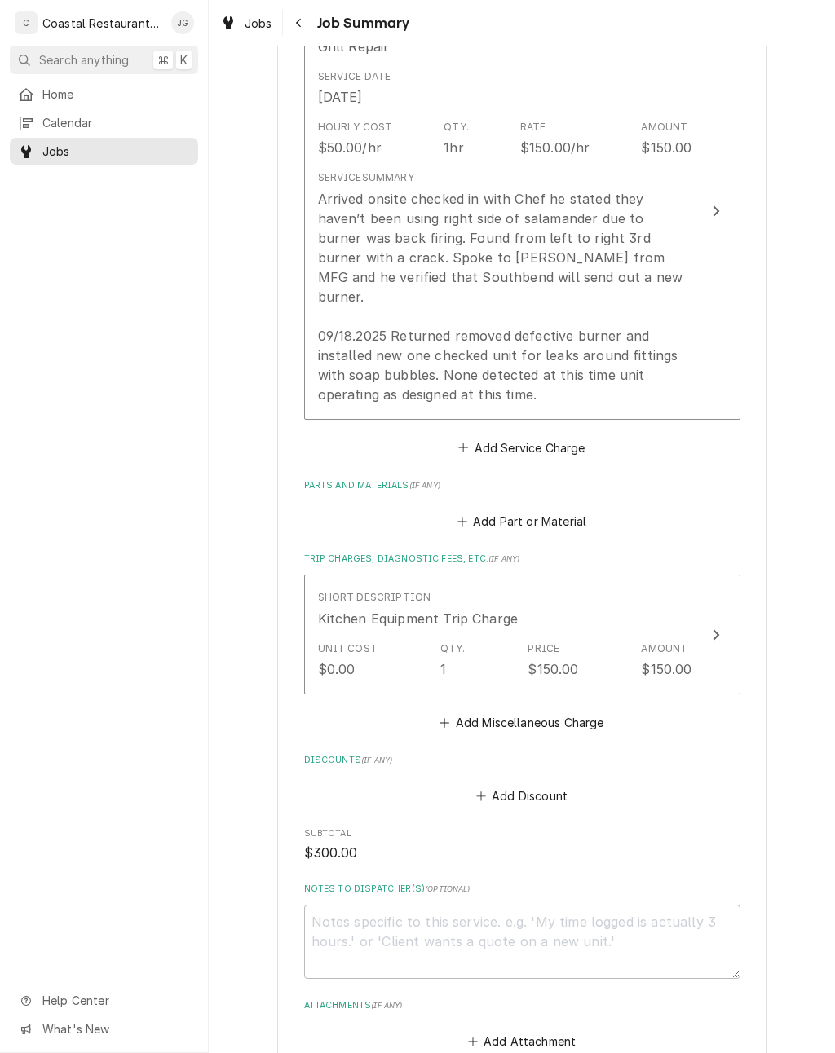
click at [553, 298] on div "Arrived onsite checked in with Chef he stated they haven’t been using right sid…" at bounding box center [505, 296] width 374 height 215
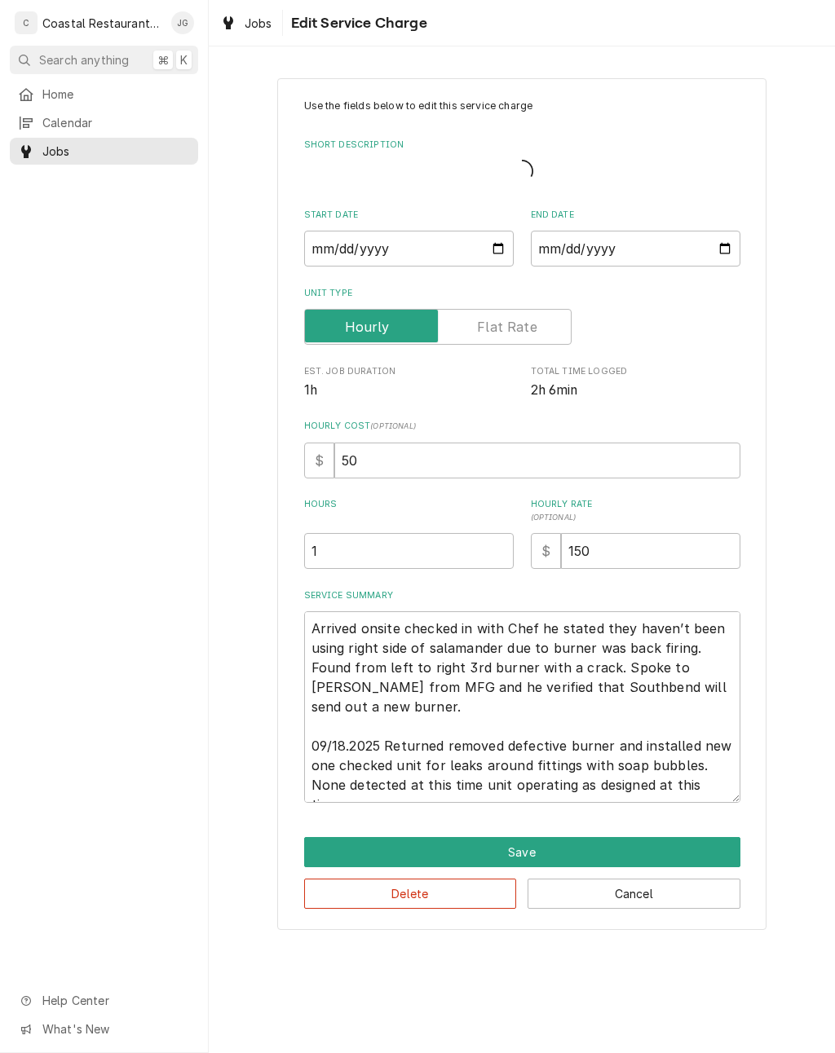
type textarea "x"
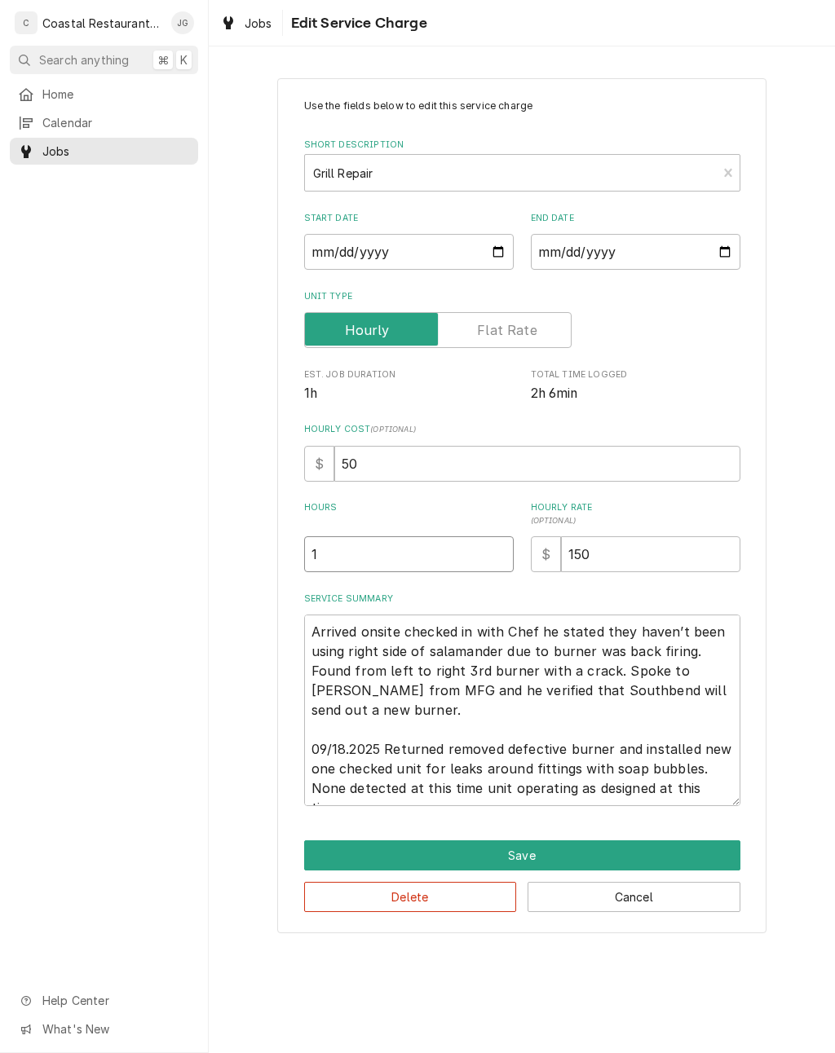
click at [399, 558] on input "1" at bounding box center [409, 554] width 210 height 36
type textarea "x"
type input "2"
type textarea "x"
type input "2"
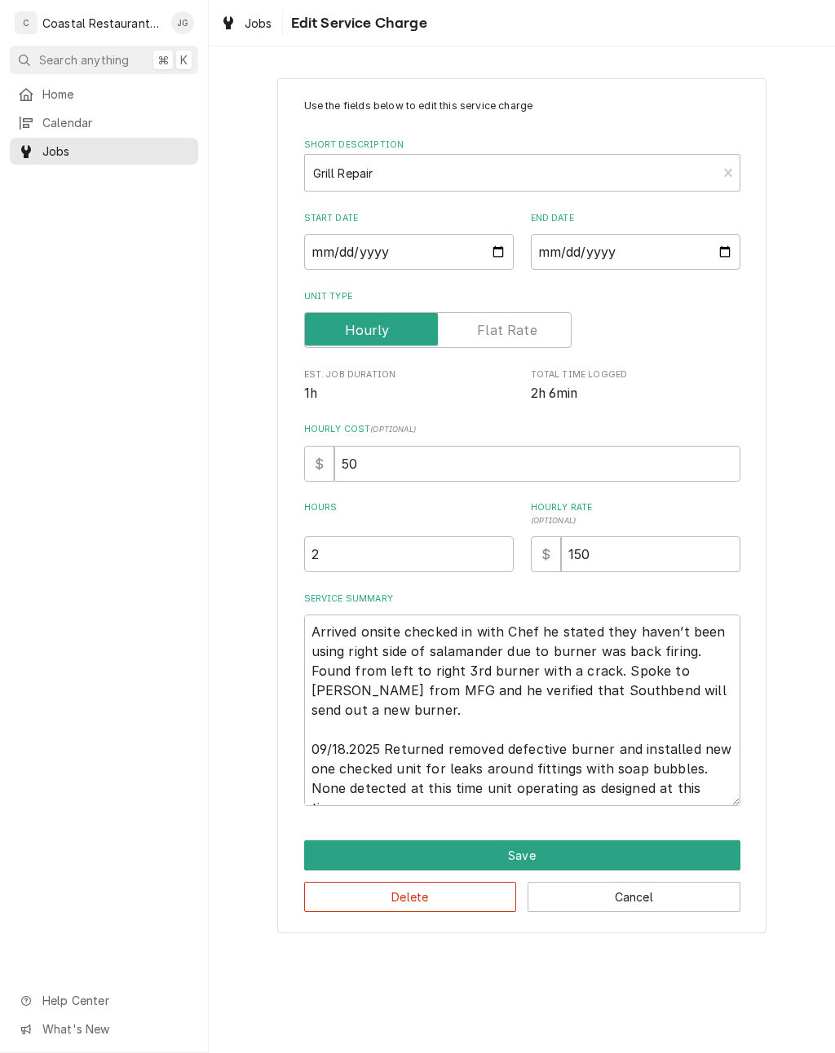
click at [817, 518] on div "Use the fields below to edit this service charge Short Description Grill Repair…" at bounding box center [522, 506] width 626 height 884
click at [576, 860] on button "Save" at bounding box center [522, 856] width 436 height 30
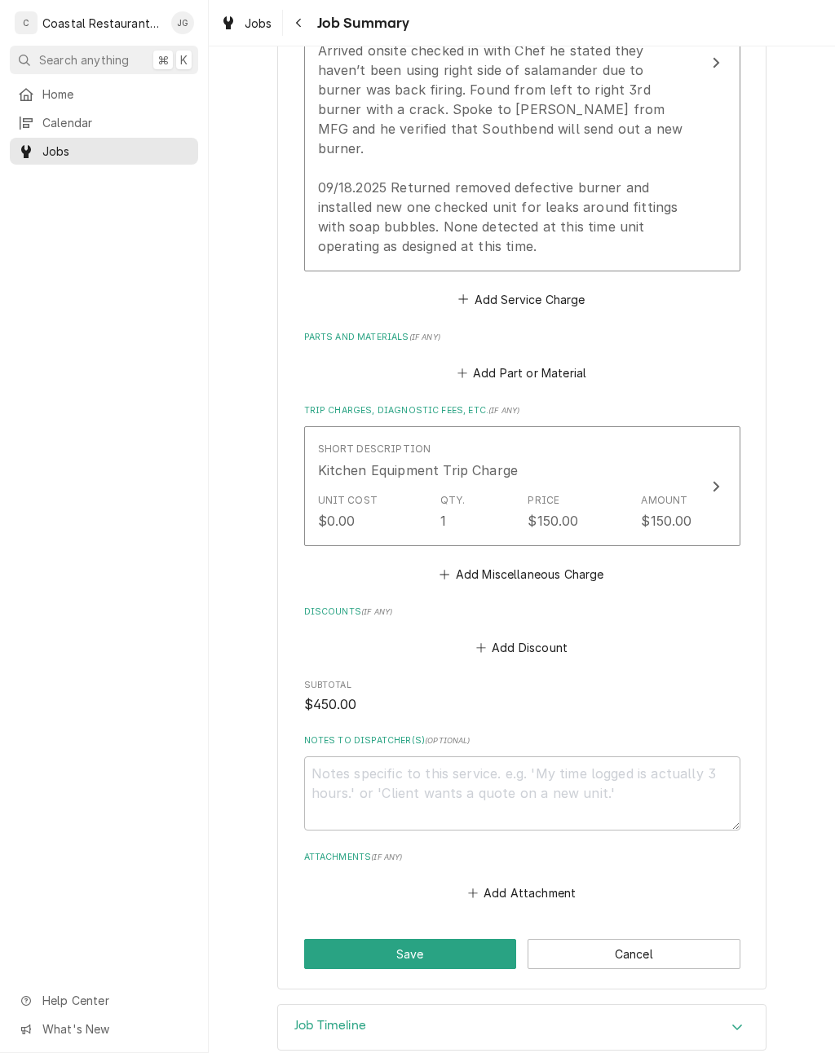
scroll to position [611, 0]
click at [459, 940] on button "Save" at bounding box center [410, 955] width 213 height 30
type textarea "x"
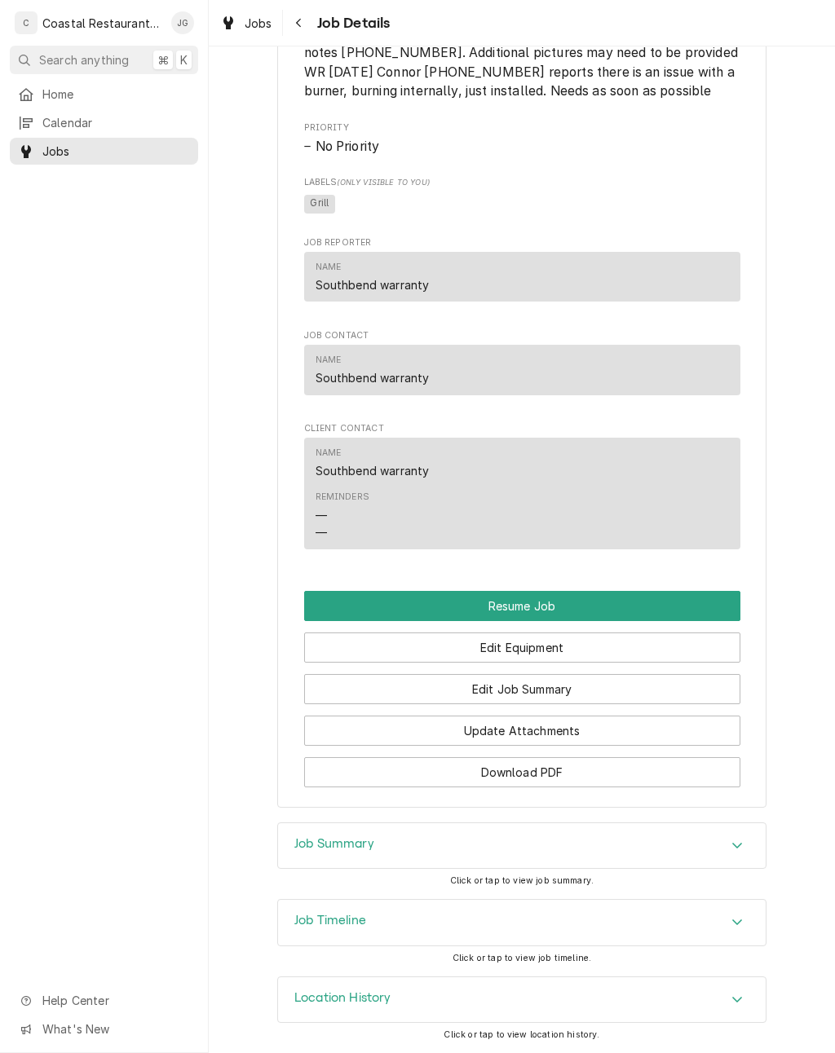
scroll to position [1493, 0]
click at [556, 605] on button "Resume Job" at bounding box center [522, 606] width 436 height 30
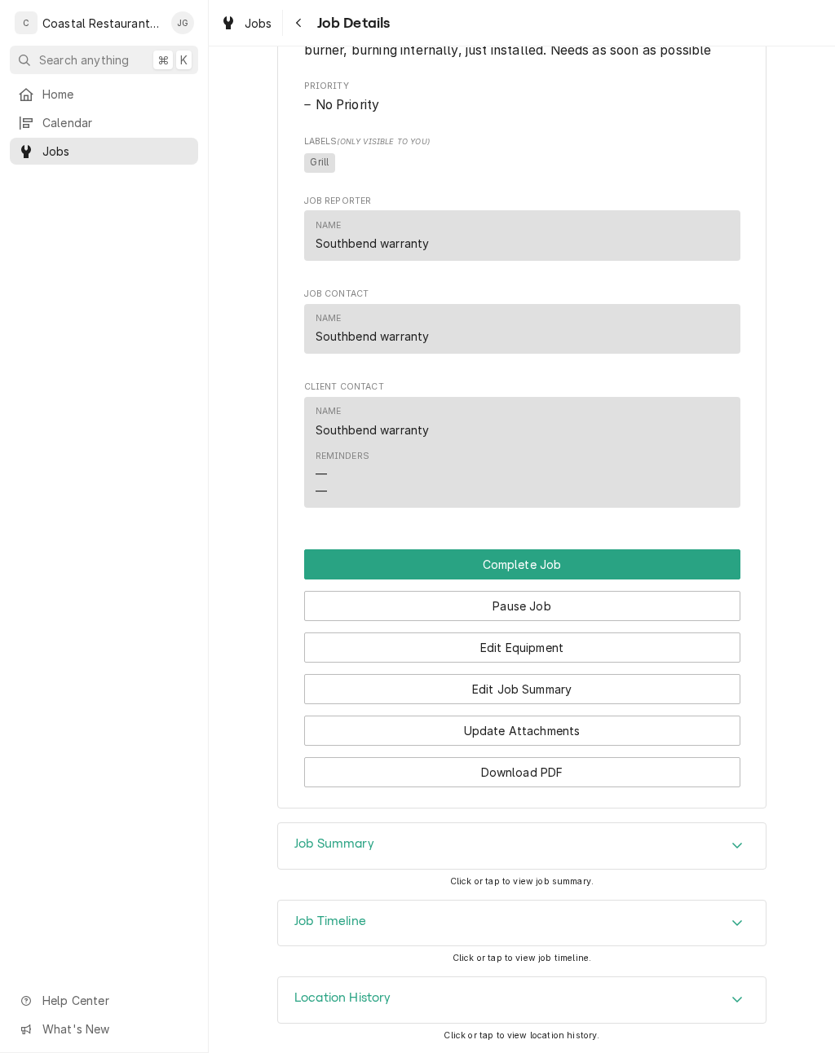
scroll to position [1481, 0]
click at [582, 691] on button "Edit Job Summary" at bounding box center [522, 689] width 436 height 30
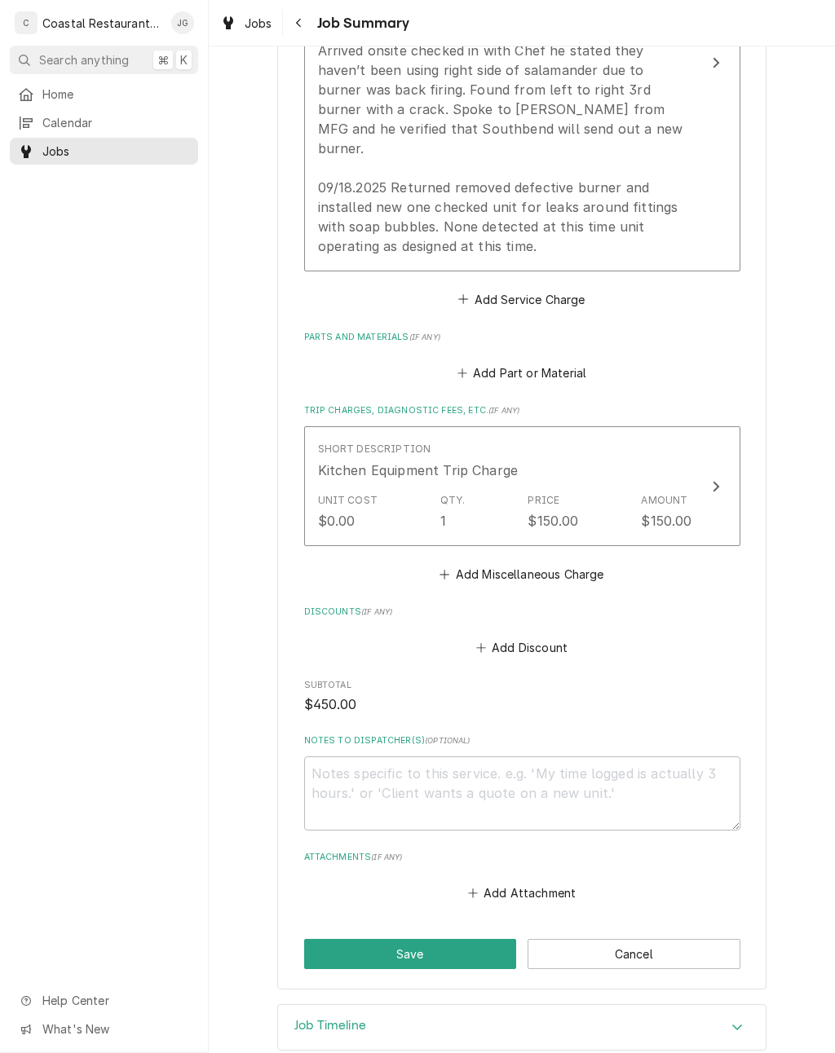
scroll to position [611, 0]
click at [426, 940] on button "Save" at bounding box center [410, 955] width 213 height 30
type textarea "x"
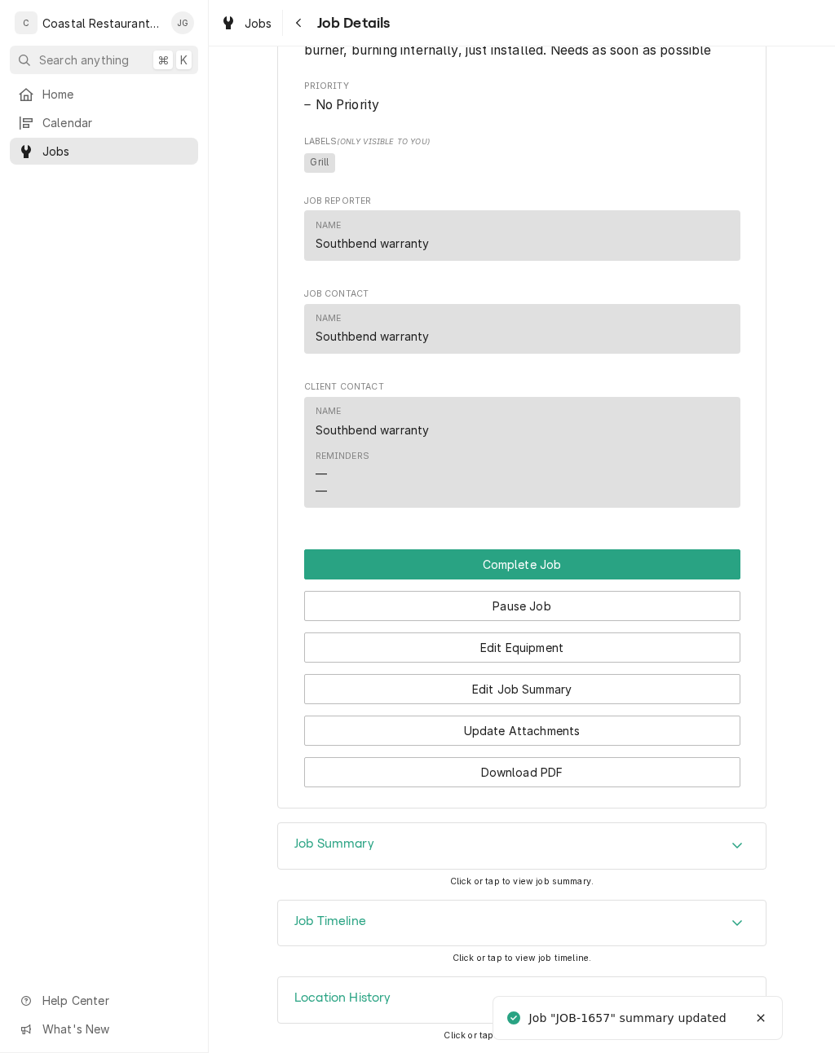
scroll to position [1481, 0]
click at [601, 567] on button "Complete Job" at bounding box center [522, 565] width 436 height 30
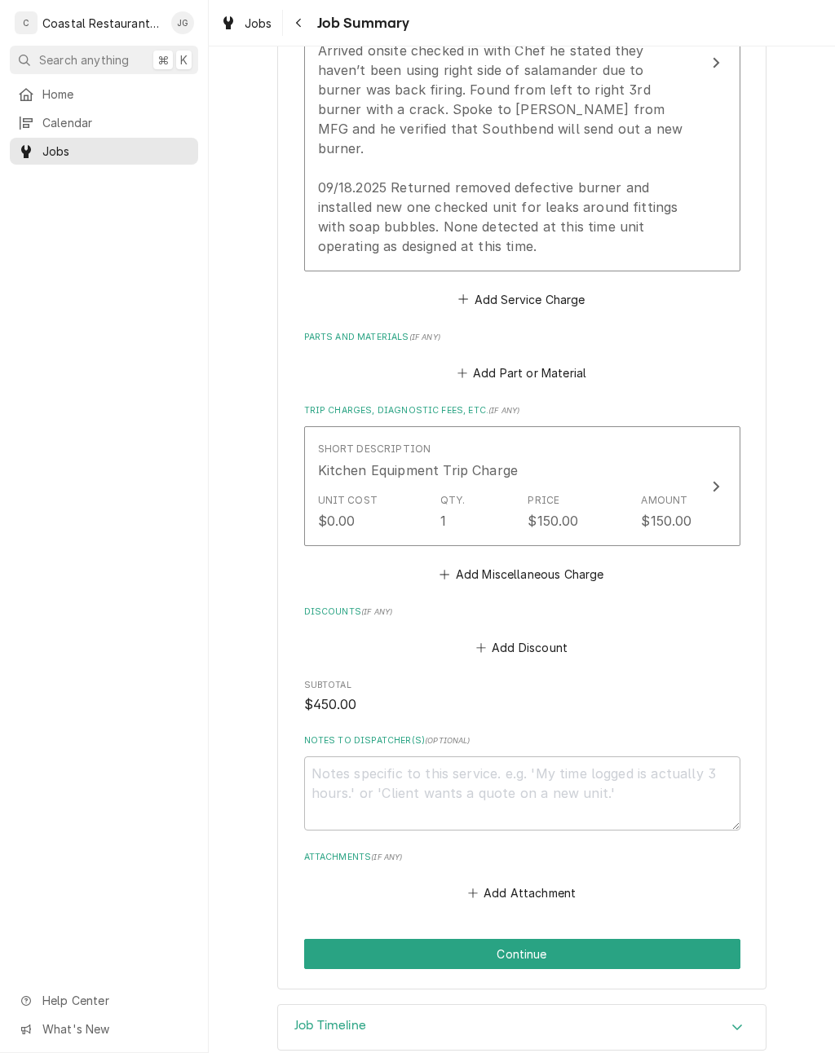
scroll to position [611, 0]
click at [566, 940] on button "Continue" at bounding box center [522, 955] width 436 height 30
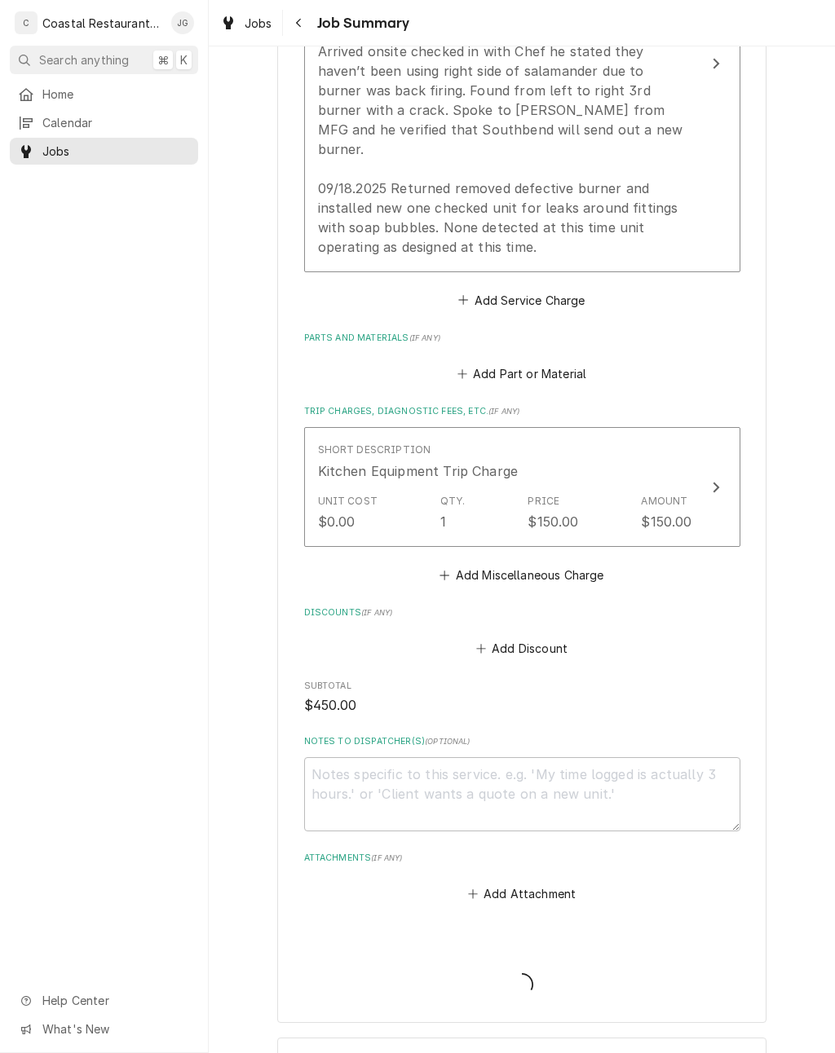
type textarea "x"
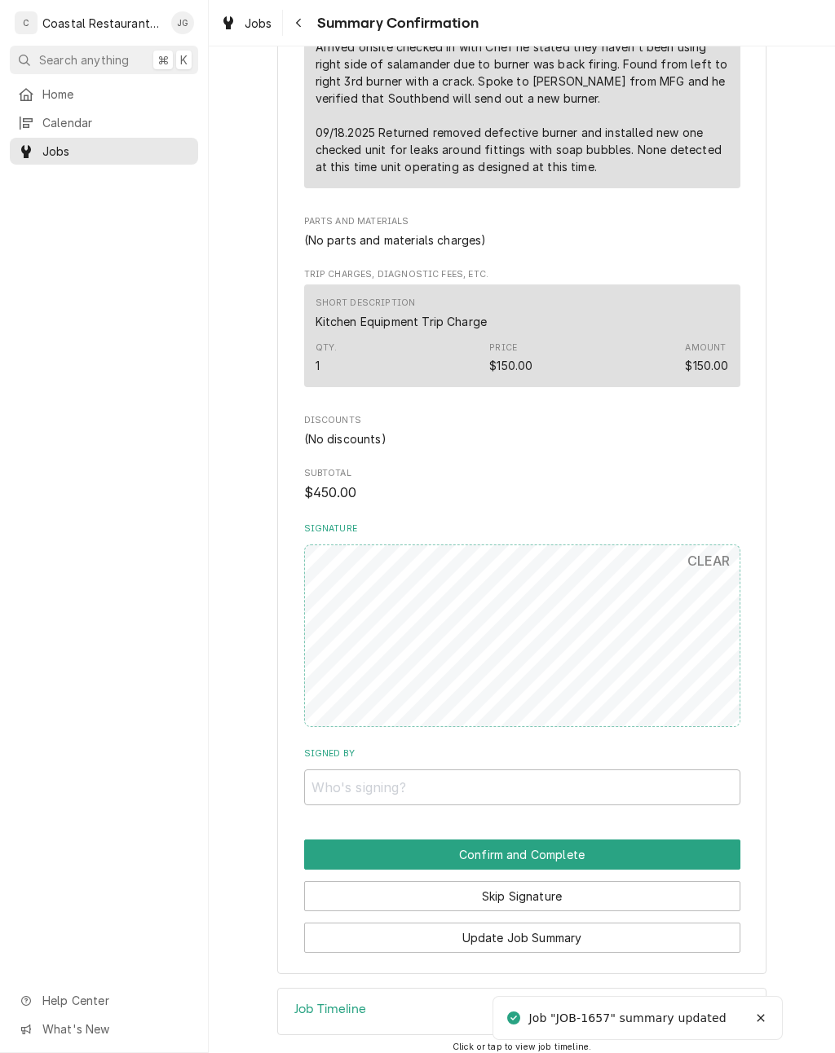
scroll to position [582, 0]
click at [554, 885] on button "Skip Signature" at bounding box center [522, 897] width 436 height 30
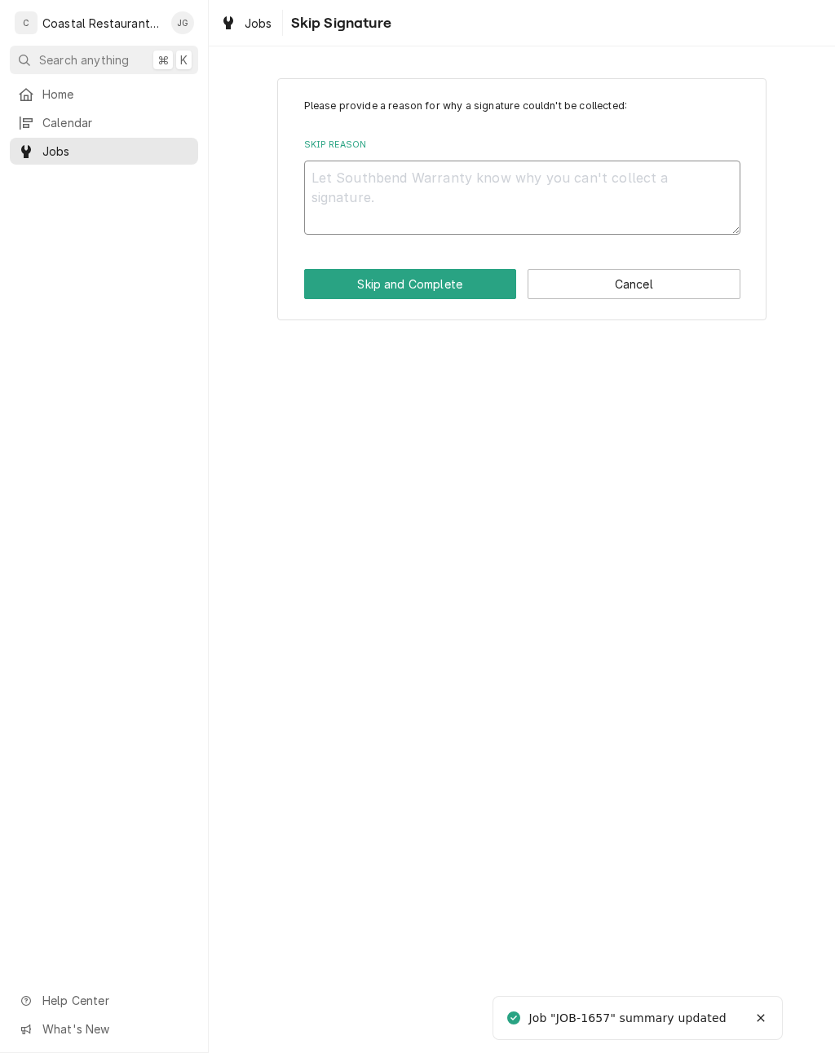
click at [427, 199] on textarea "Skip Reason" at bounding box center [522, 198] width 436 height 74
type textarea "x"
type textarea "Ma"
type textarea "x"
type textarea "Man"
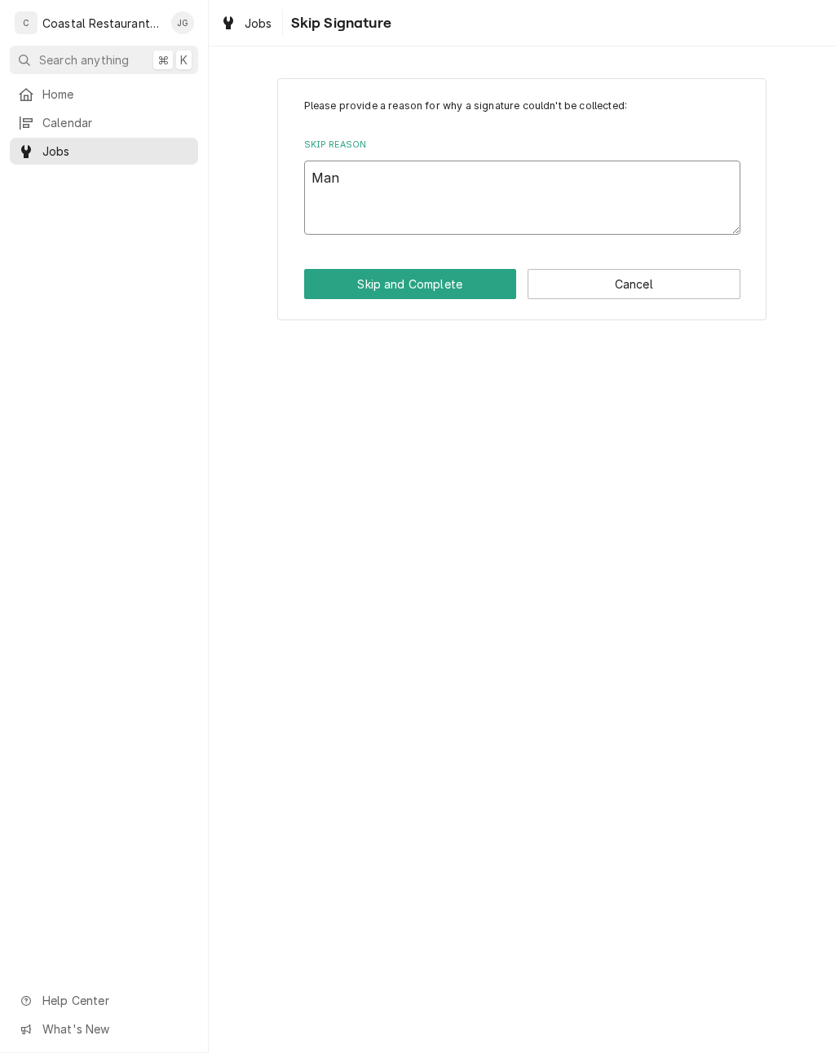
type textarea "x"
type textarea "Manag"
type textarea "x"
type textarea "Manage"
type textarea "x"
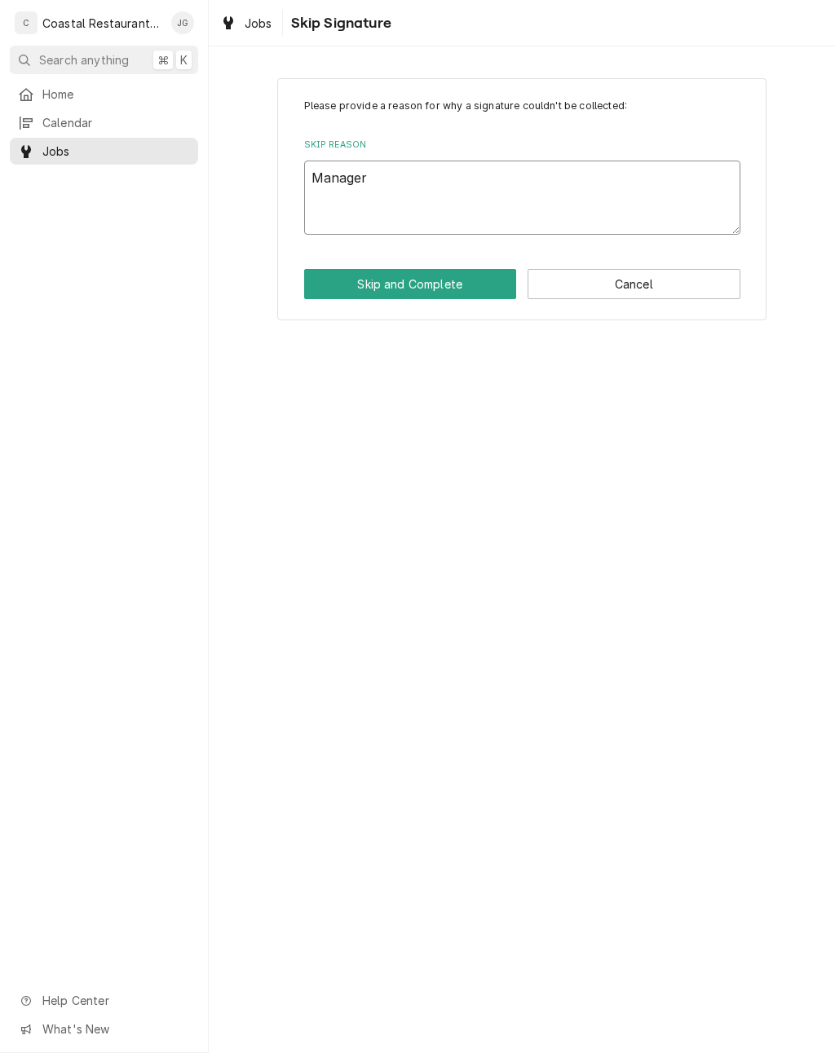
type textarea "Manager"
type textarea "x"
type textarea "Manager n"
type textarea "x"
type textarea "Manager not"
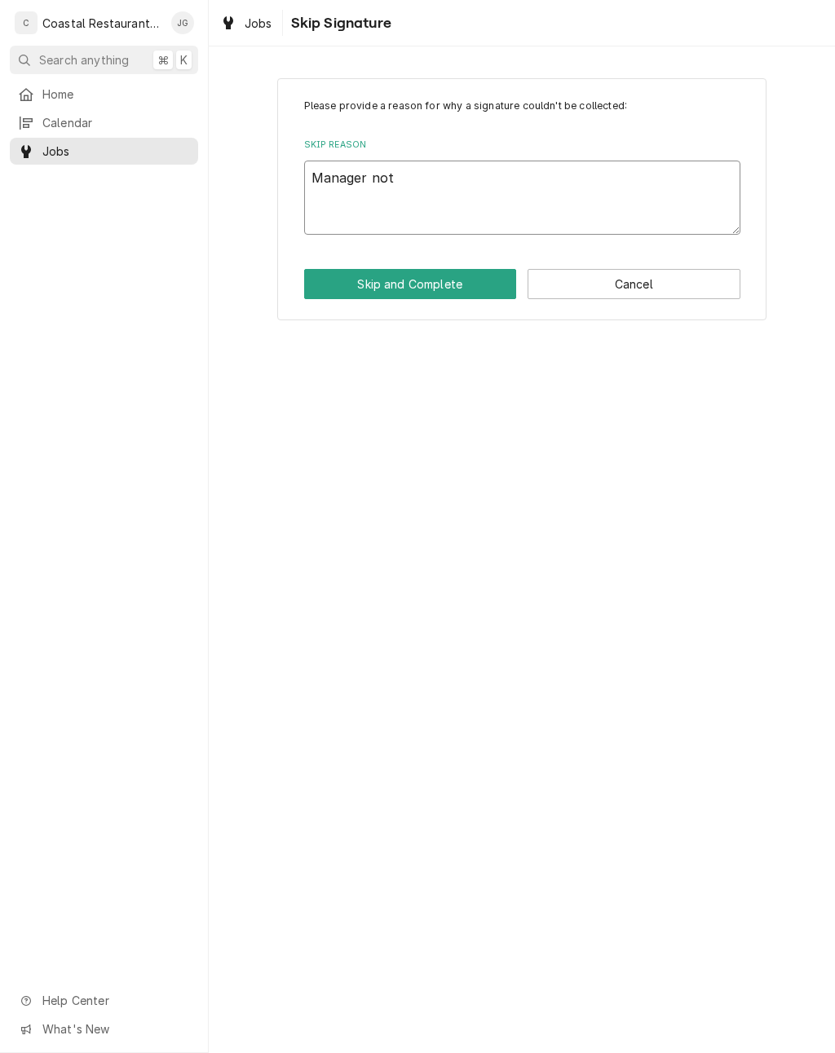
type textarea "x"
type textarea "Manager not"
type textarea "x"
type textarea "Manager not o"
type textarea "x"
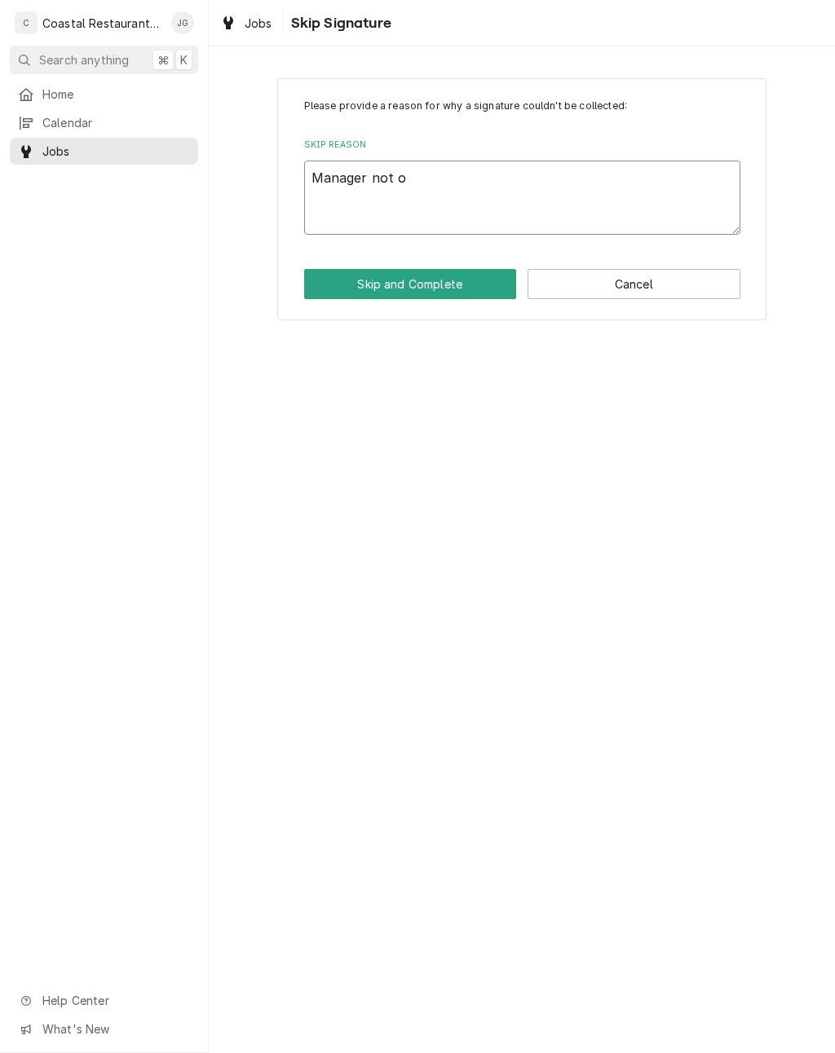
type textarea "Manager not on"
type textarea "x"
type textarea "Manager not ons"
type textarea "x"
type textarea "Manager not onsi"
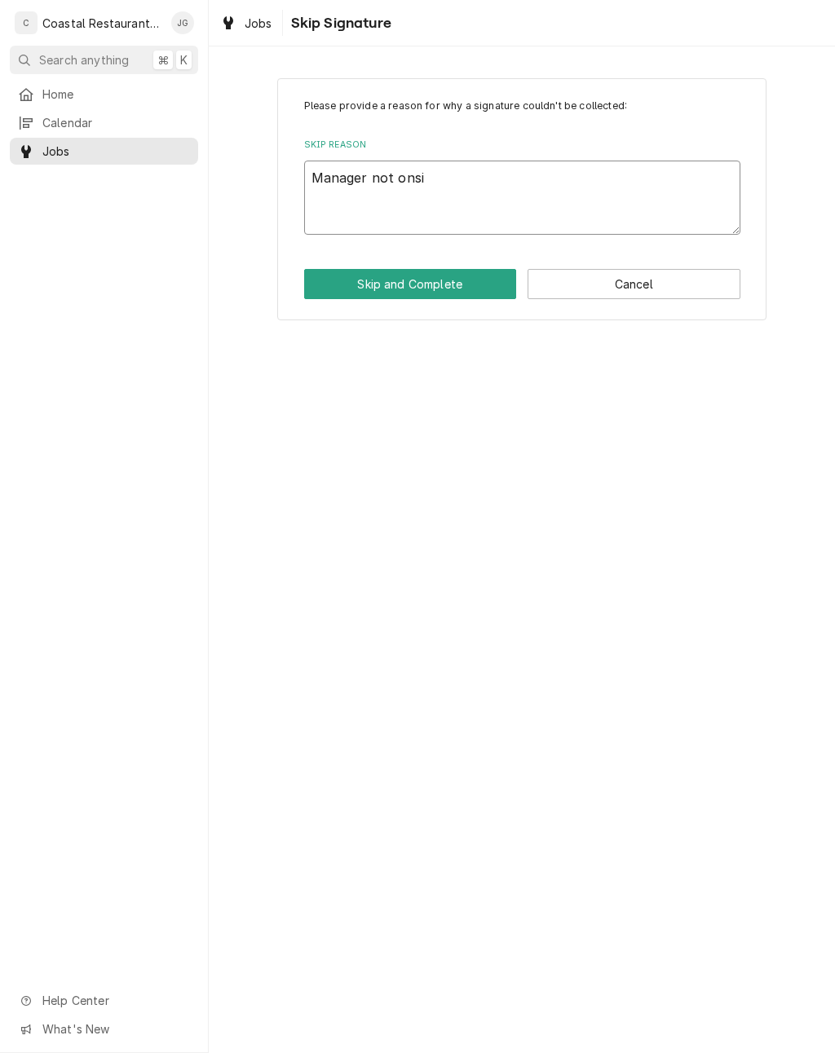
type textarea "x"
type textarea "Manager not onsite"
type textarea "x"
type textarea "Manager not onsite"
click at [433, 284] on button "Skip and Complete" at bounding box center [410, 284] width 213 height 30
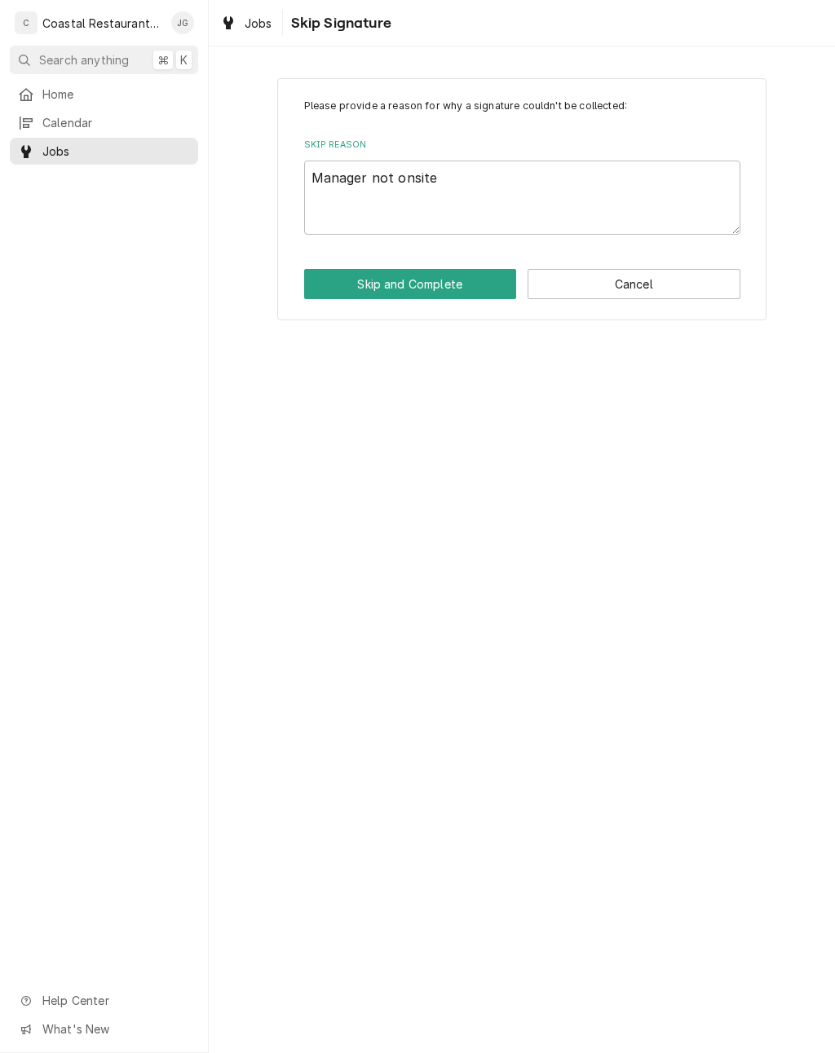
type textarea "x"
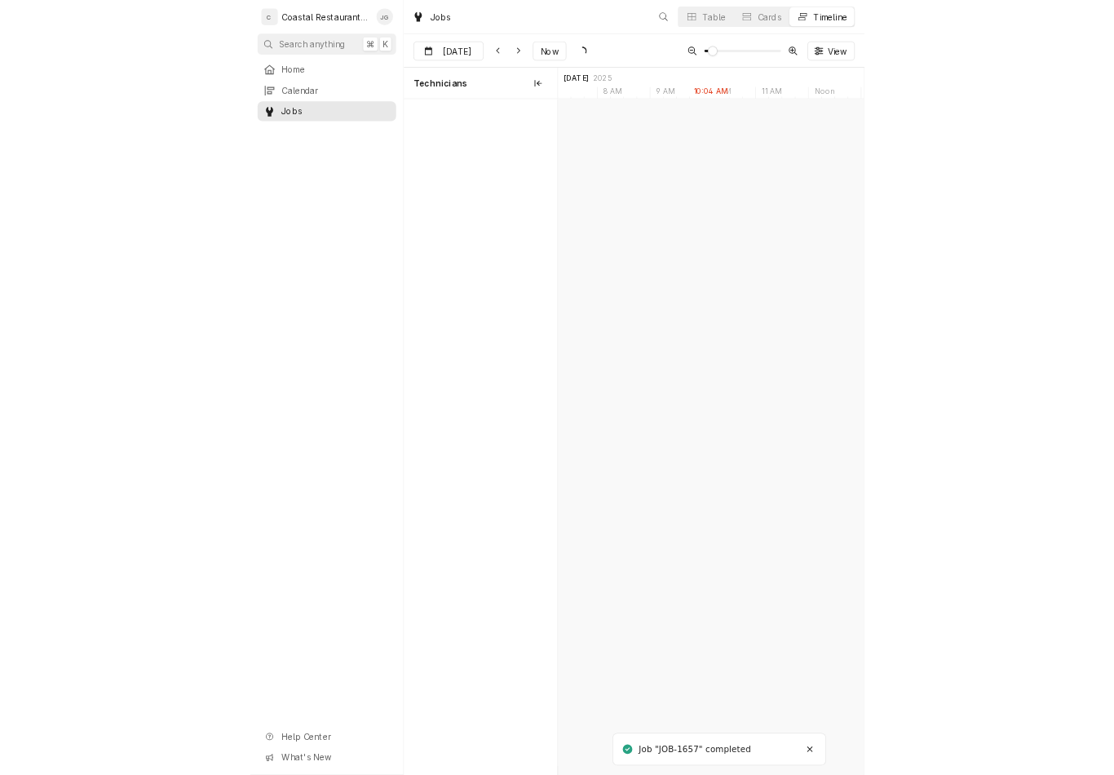
scroll to position [0, 8252]
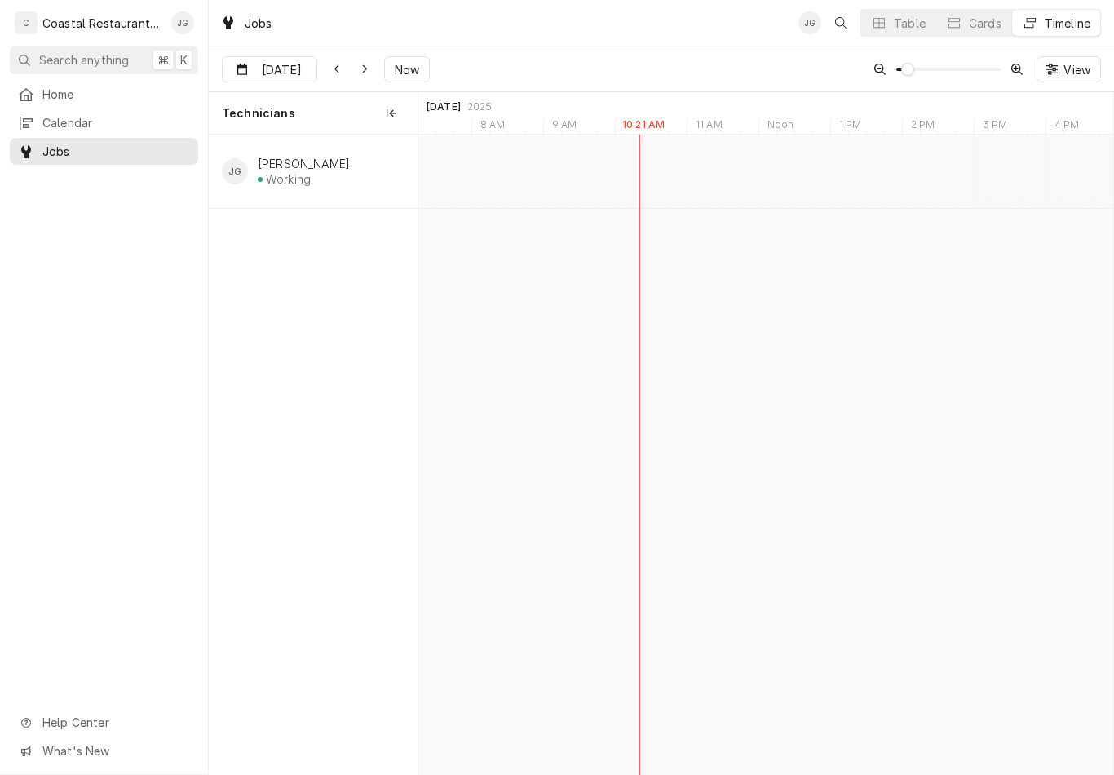
click at [84, 109] on link "Calendar" at bounding box center [104, 122] width 188 height 27
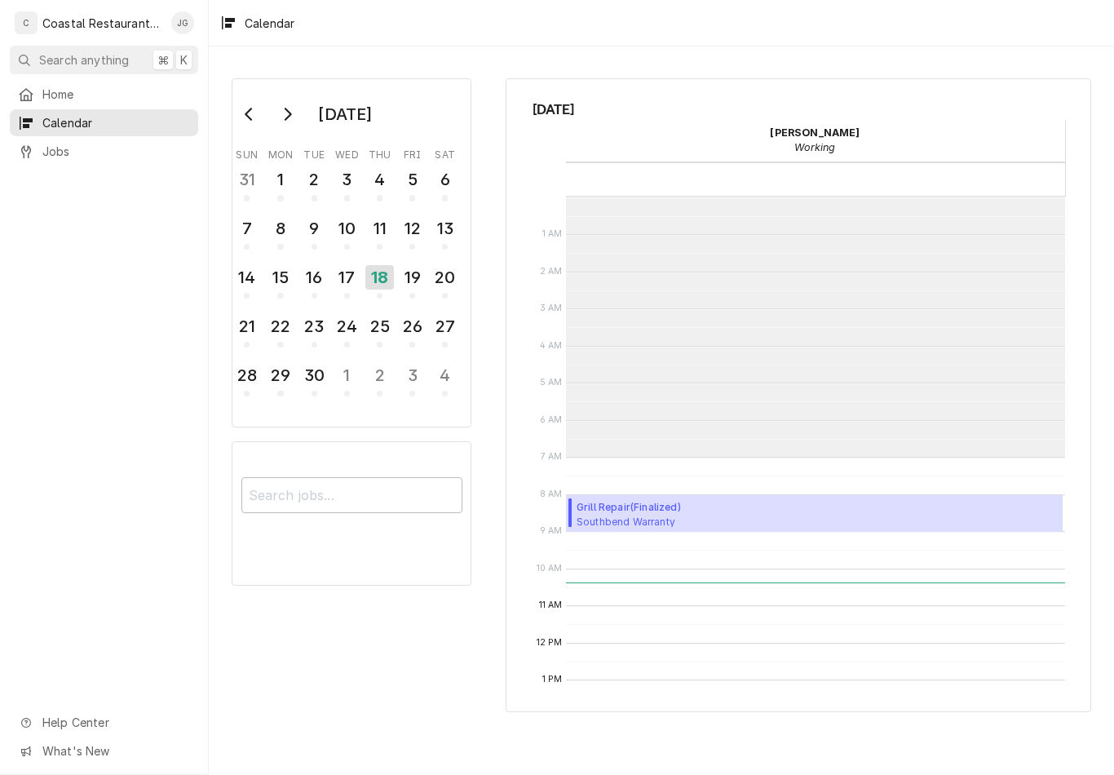
scroll to position [260, 0]
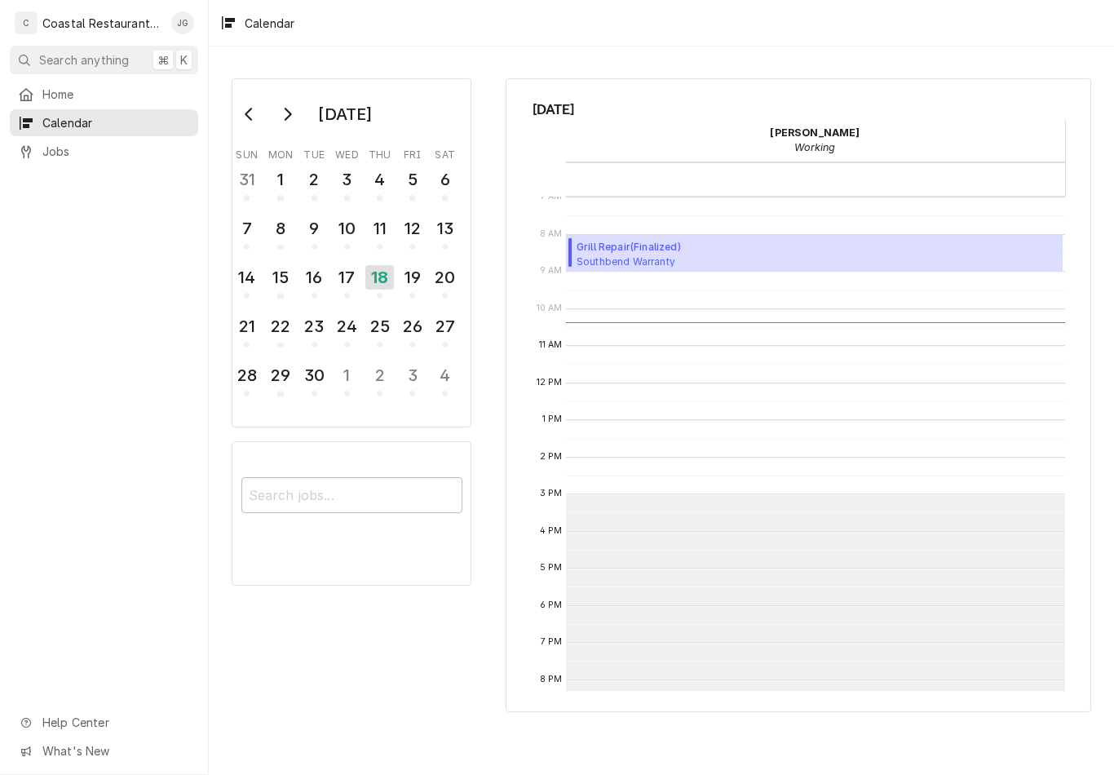
click at [93, 86] on span "Home" at bounding box center [116, 94] width 148 height 17
